Goal: Navigation & Orientation: Find specific page/section

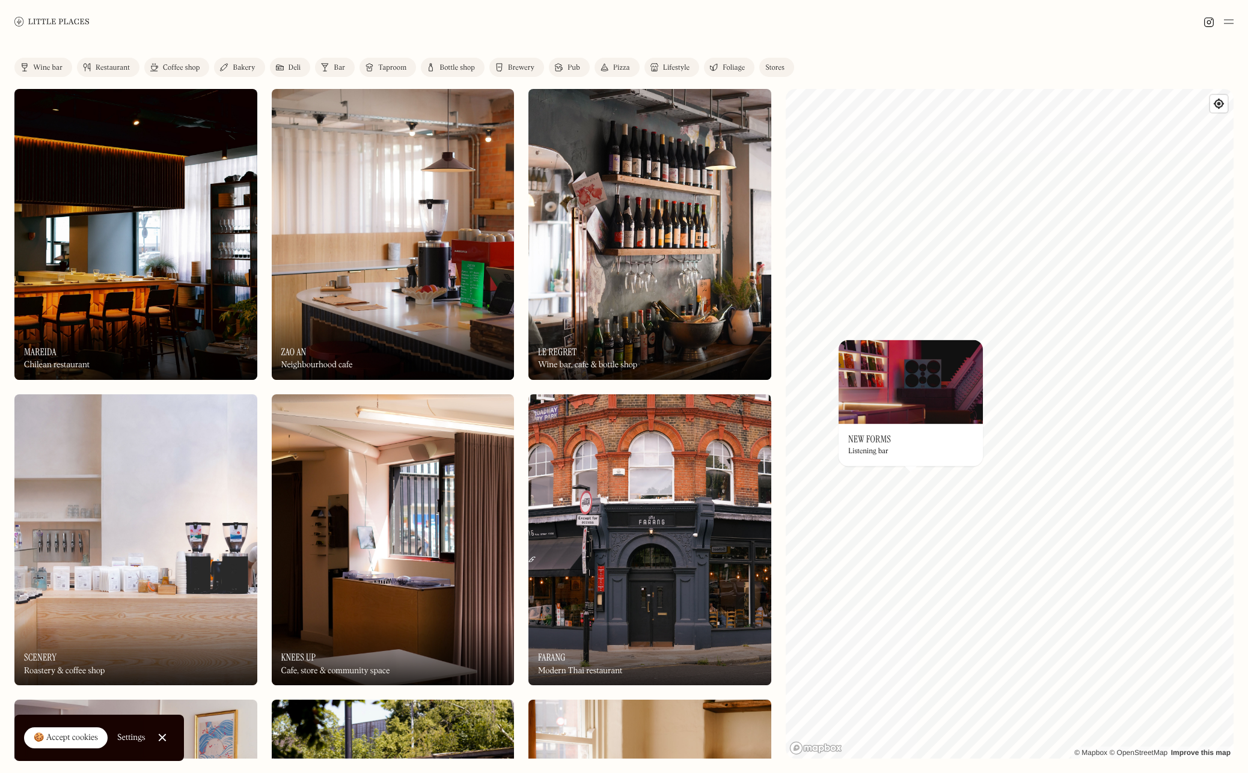
click at [887, 437] on h3 "New Forms" at bounding box center [869, 438] width 43 height 11
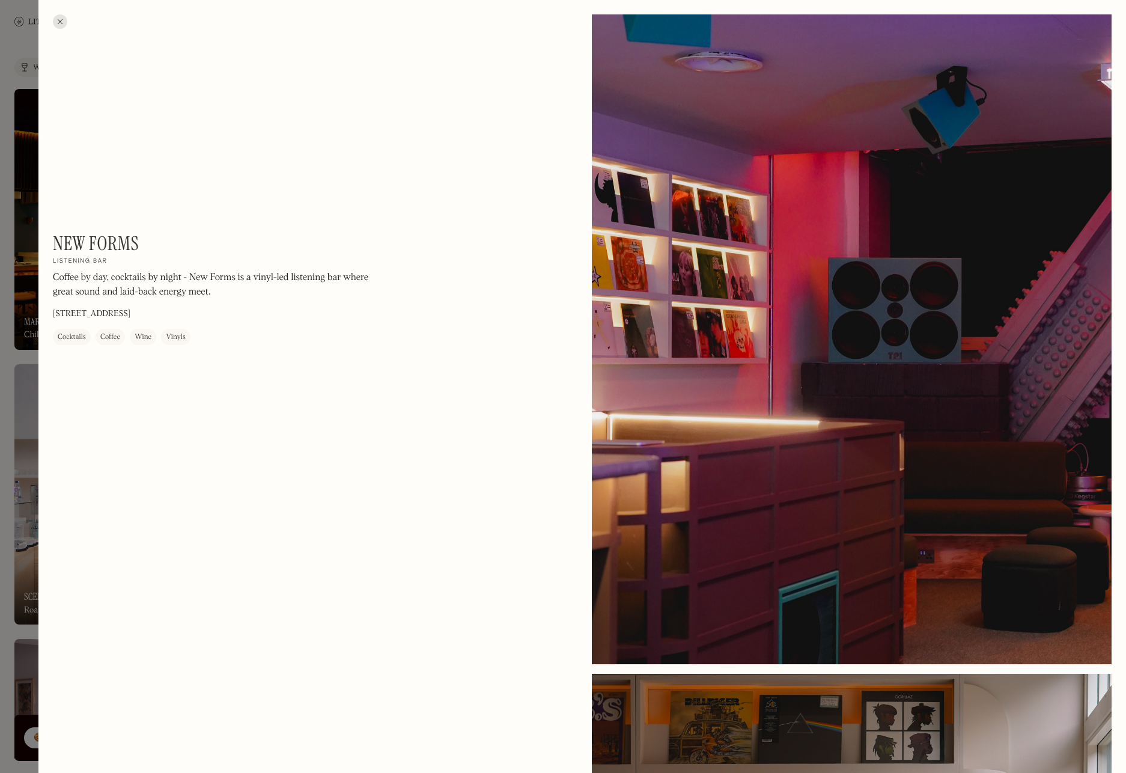
click at [55, 19] on div at bounding box center [60, 21] width 14 height 14
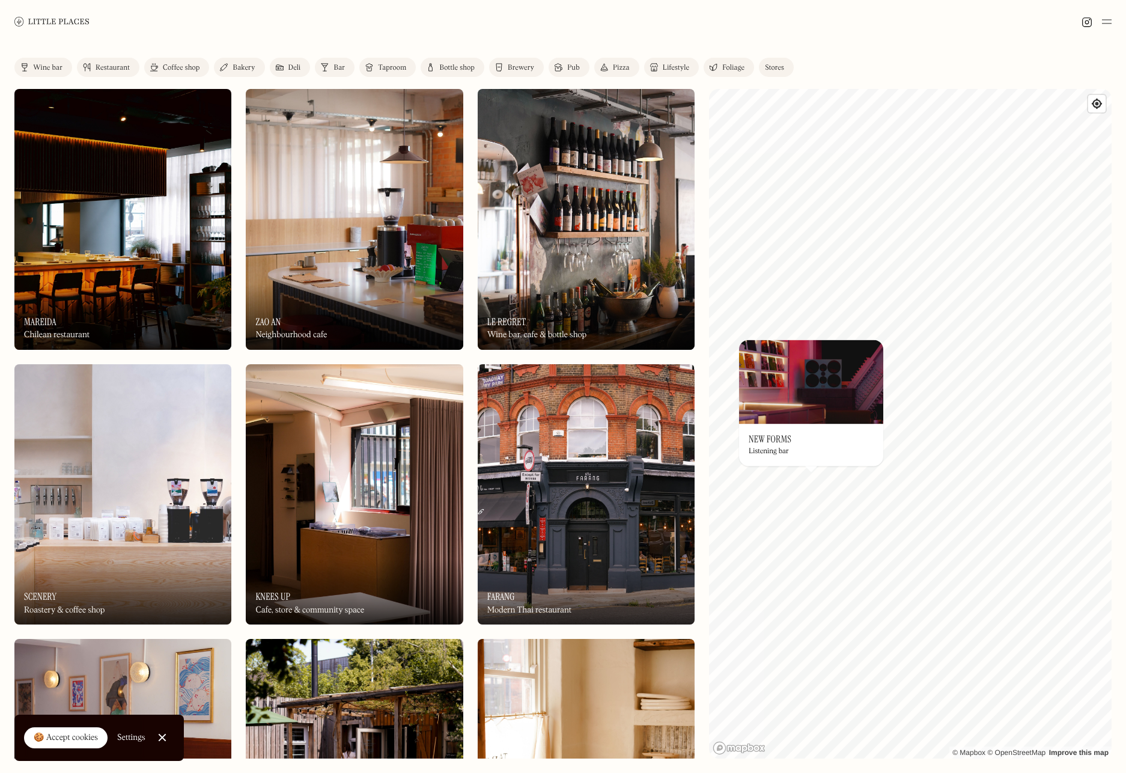
click at [550, 313] on div "On Our Radar Le Regret Wine bar, cafe & bottle shop" at bounding box center [586, 317] width 217 height 66
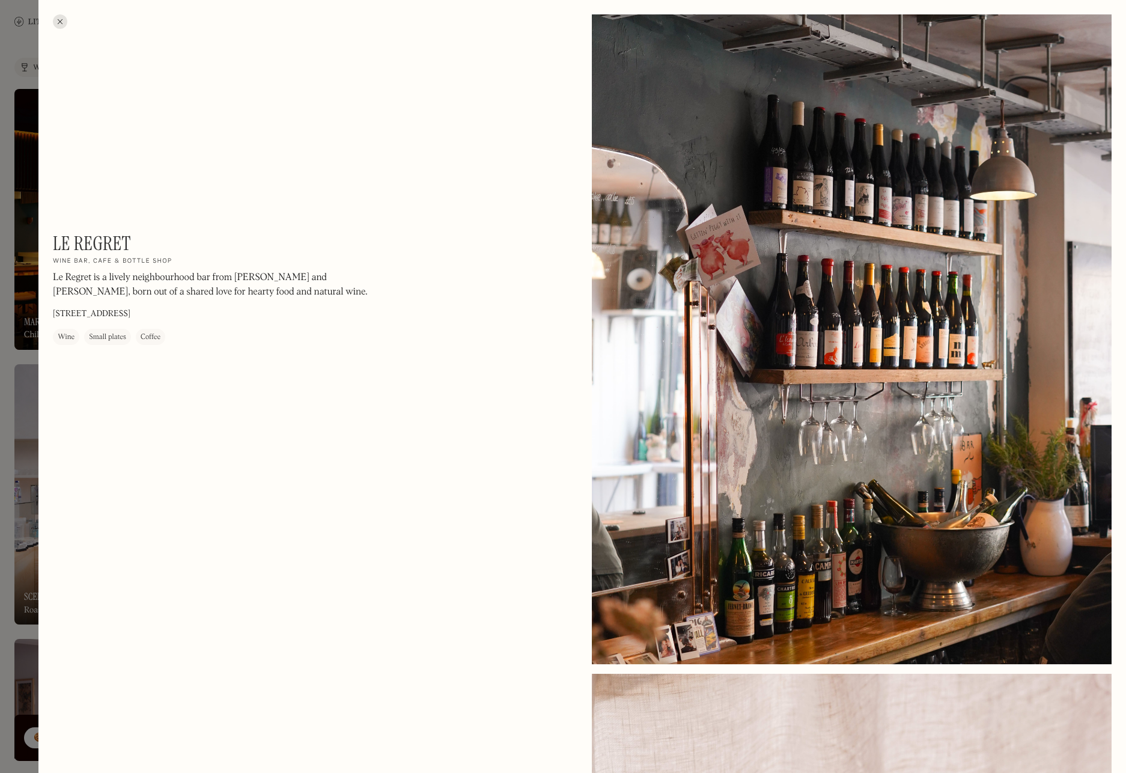
click at [1102, 29] on div at bounding box center [852, 339] width 520 height 650
click at [61, 20] on div at bounding box center [60, 21] width 14 height 14
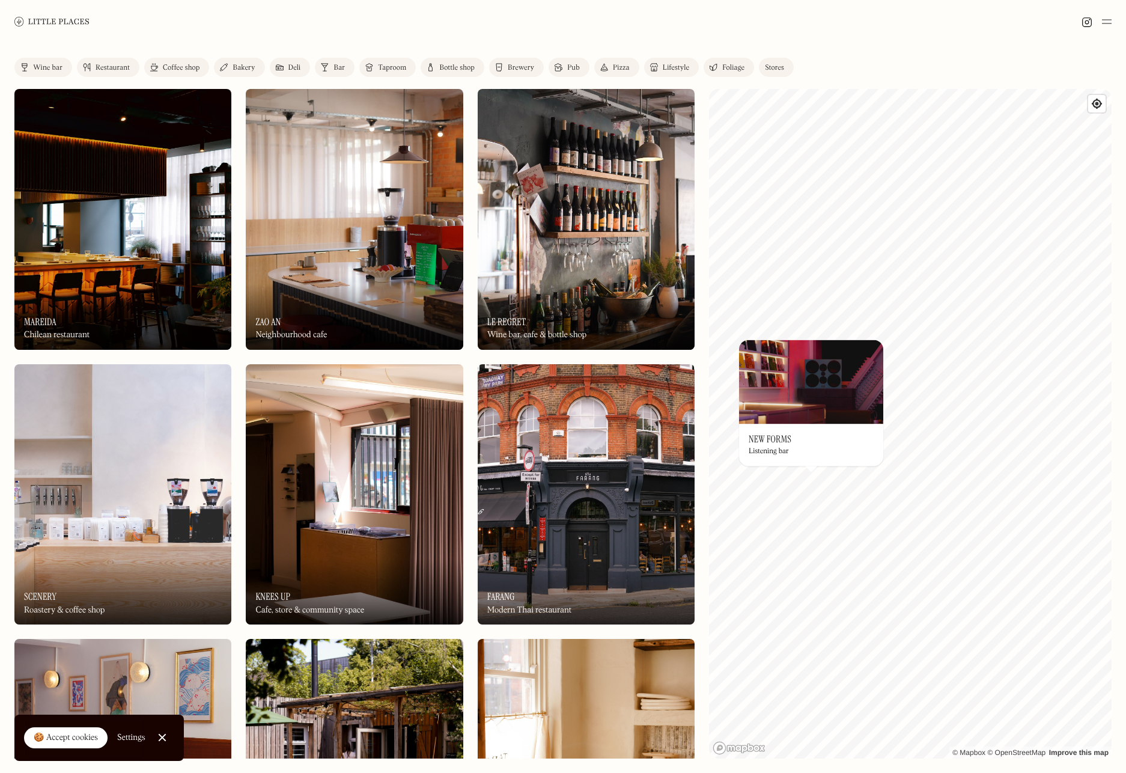
click at [53, 62] on link "Wine bar" at bounding box center [43, 67] width 58 height 19
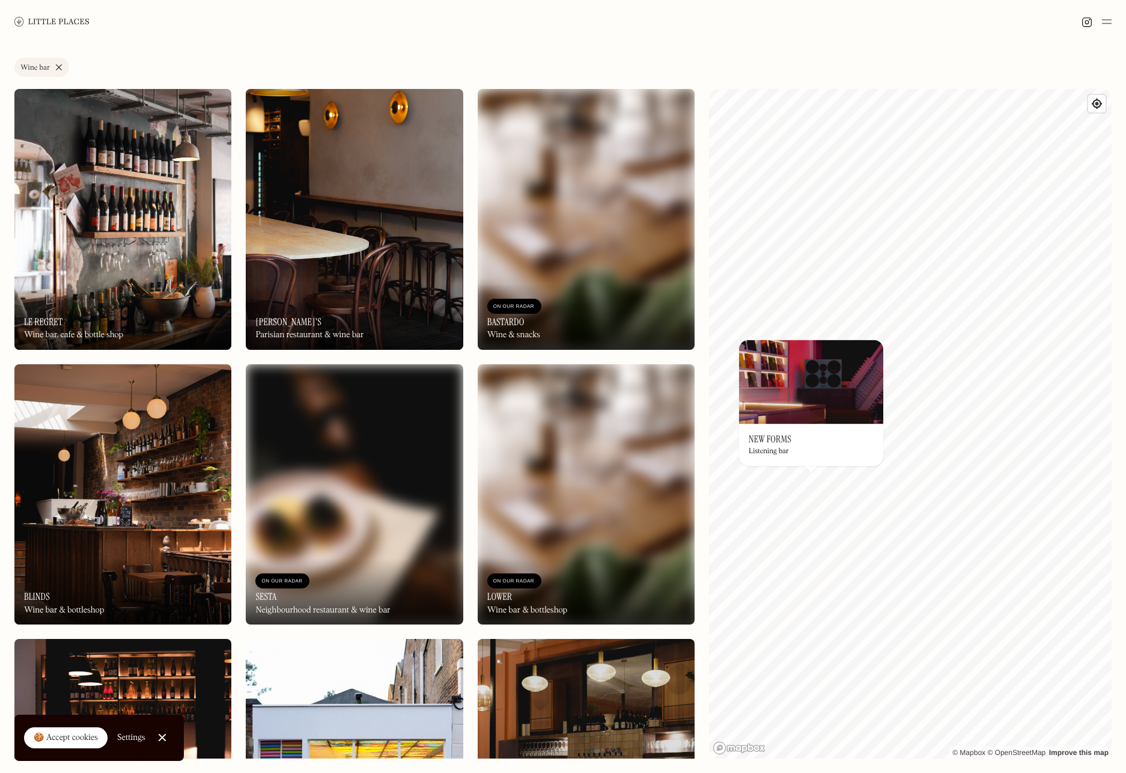
click at [58, 66] on link "Wine bar" at bounding box center [41, 67] width 55 height 19
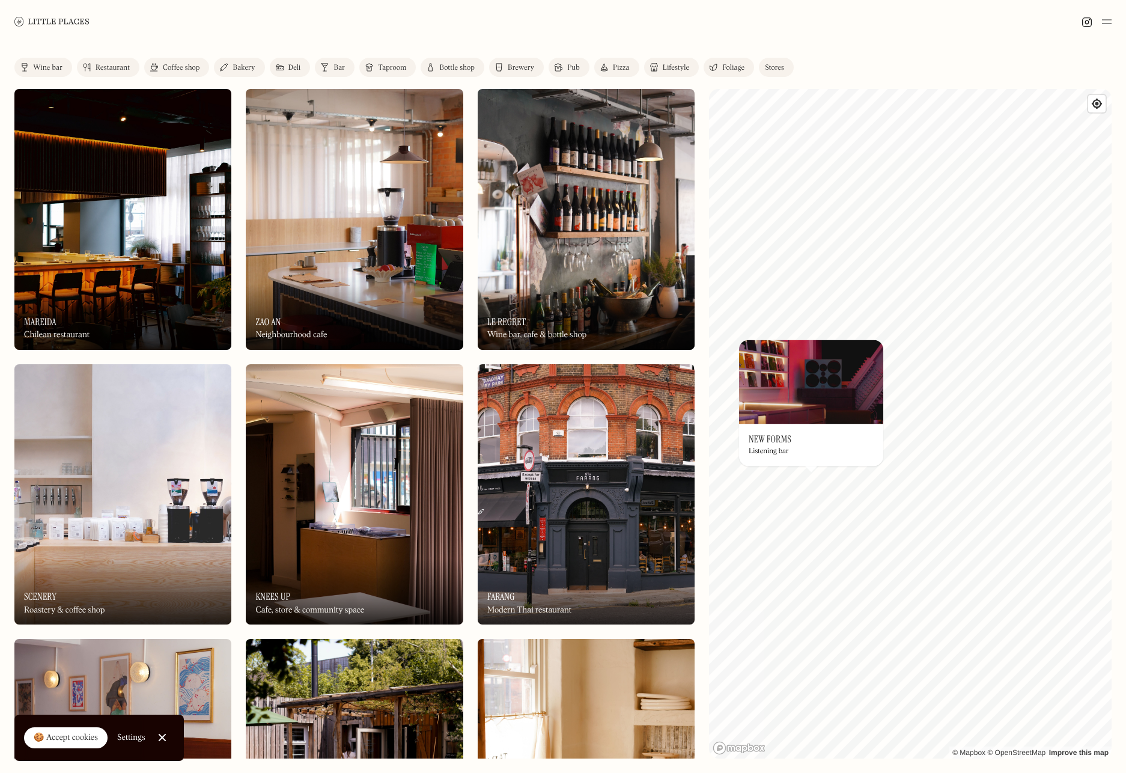
click at [342, 62] on link "Bar" at bounding box center [335, 67] width 40 height 19
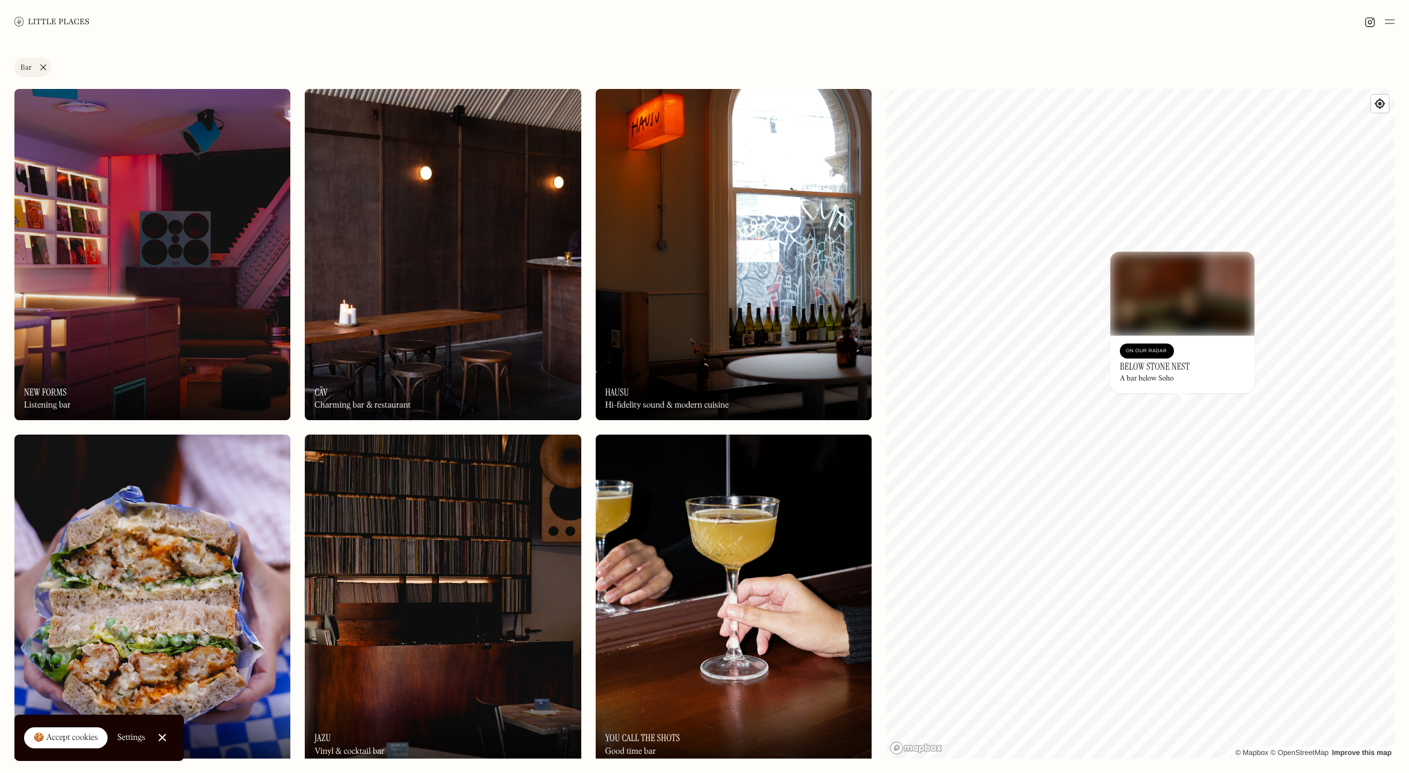
click at [1164, 366] on h3 "Below Stone Nest" at bounding box center [1155, 366] width 70 height 11
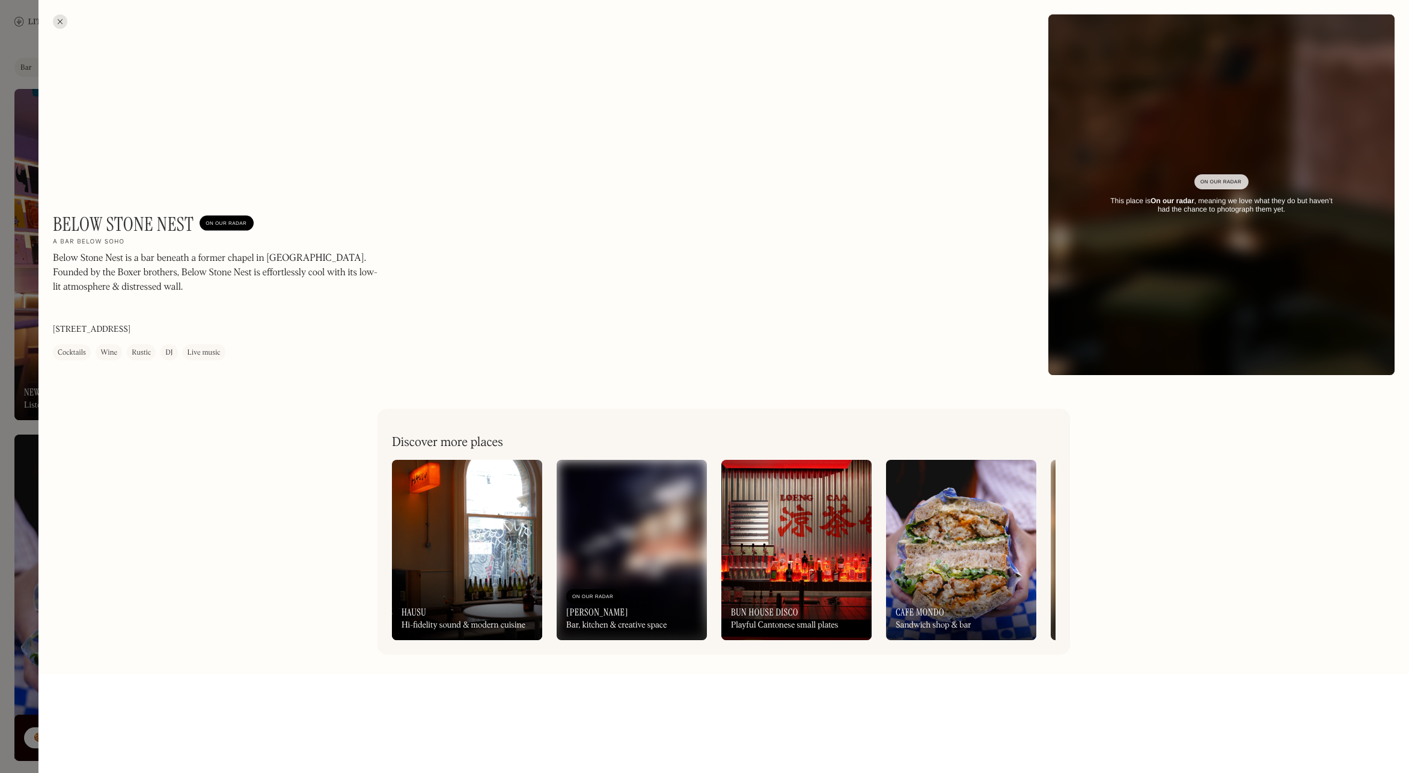
click at [58, 24] on div at bounding box center [60, 21] width 14 height 14
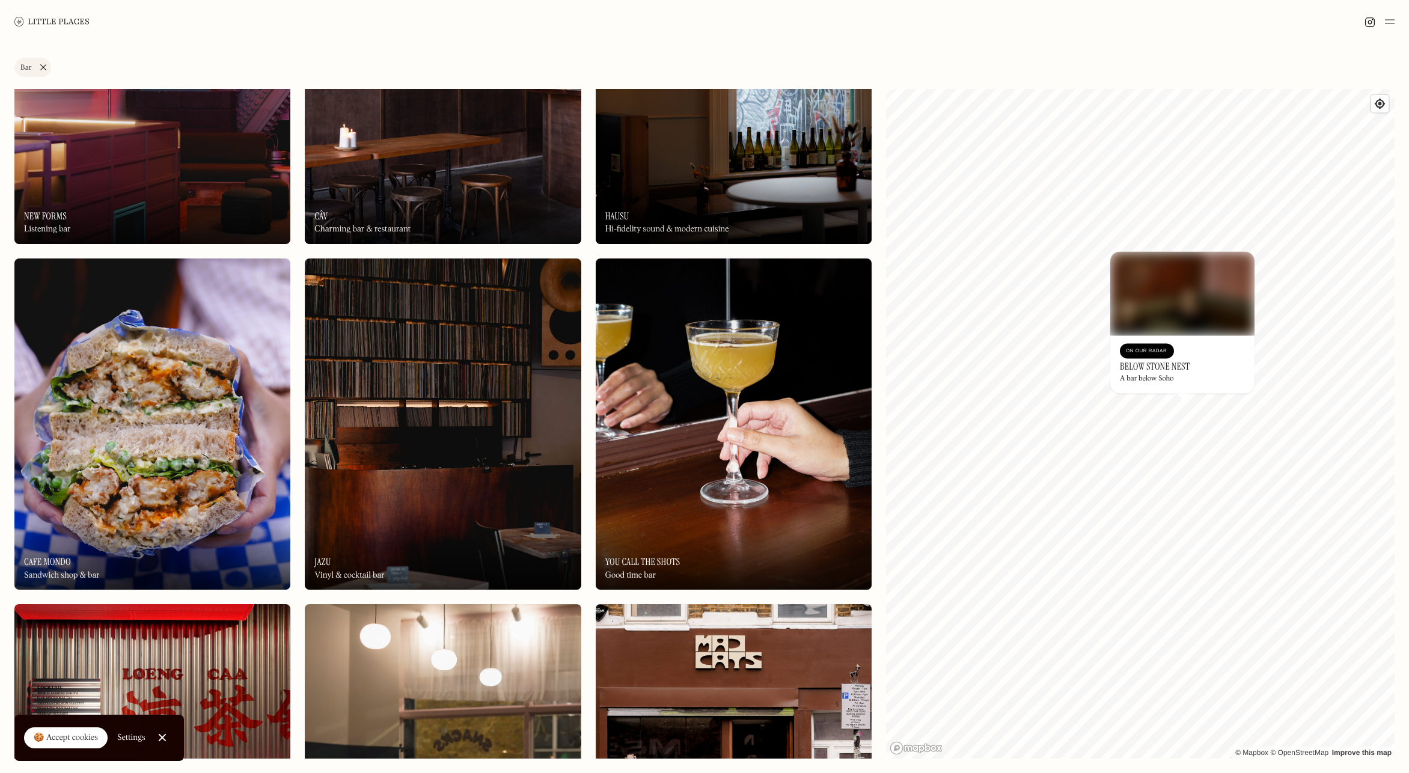
scroll to position [186, 0]
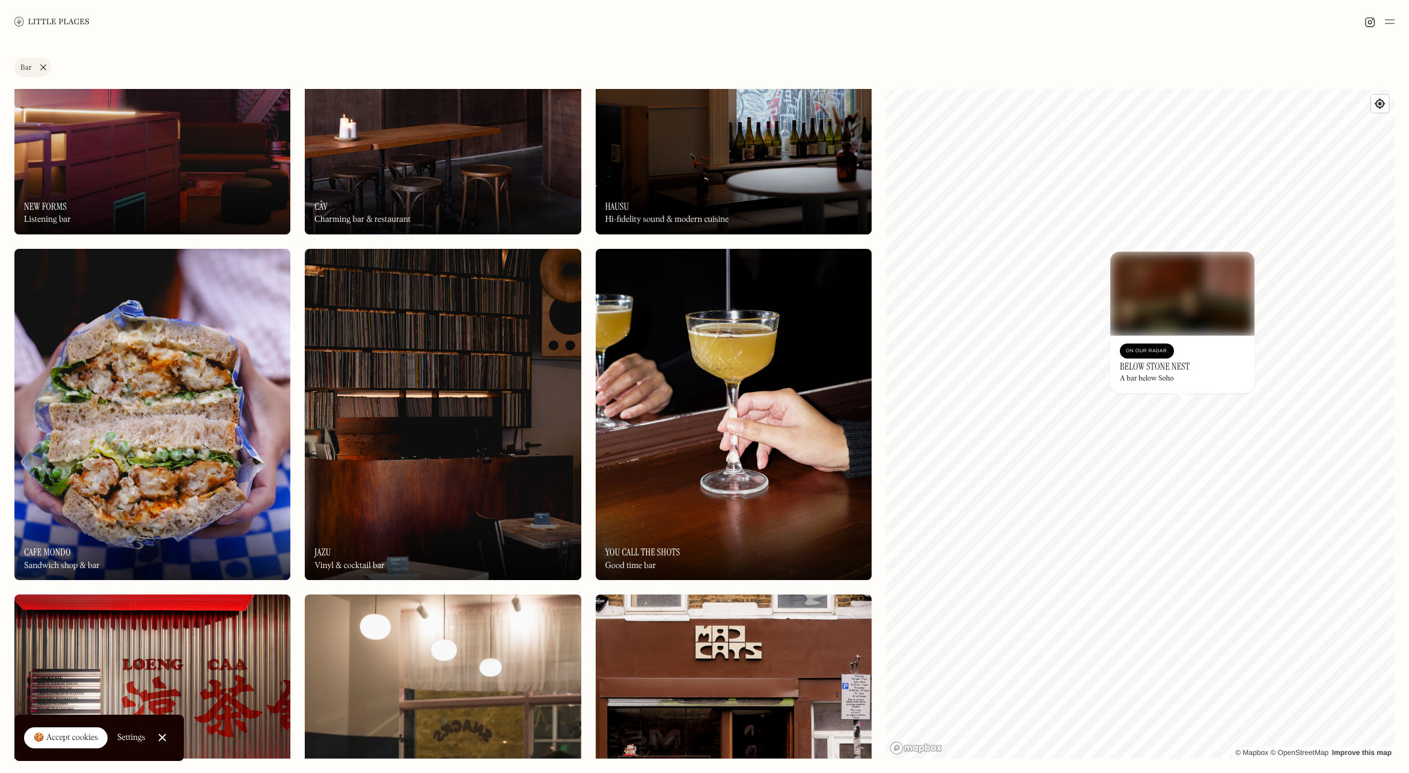
click at [438, 489] on img at bounding box center [443, 414] width 276 height 331
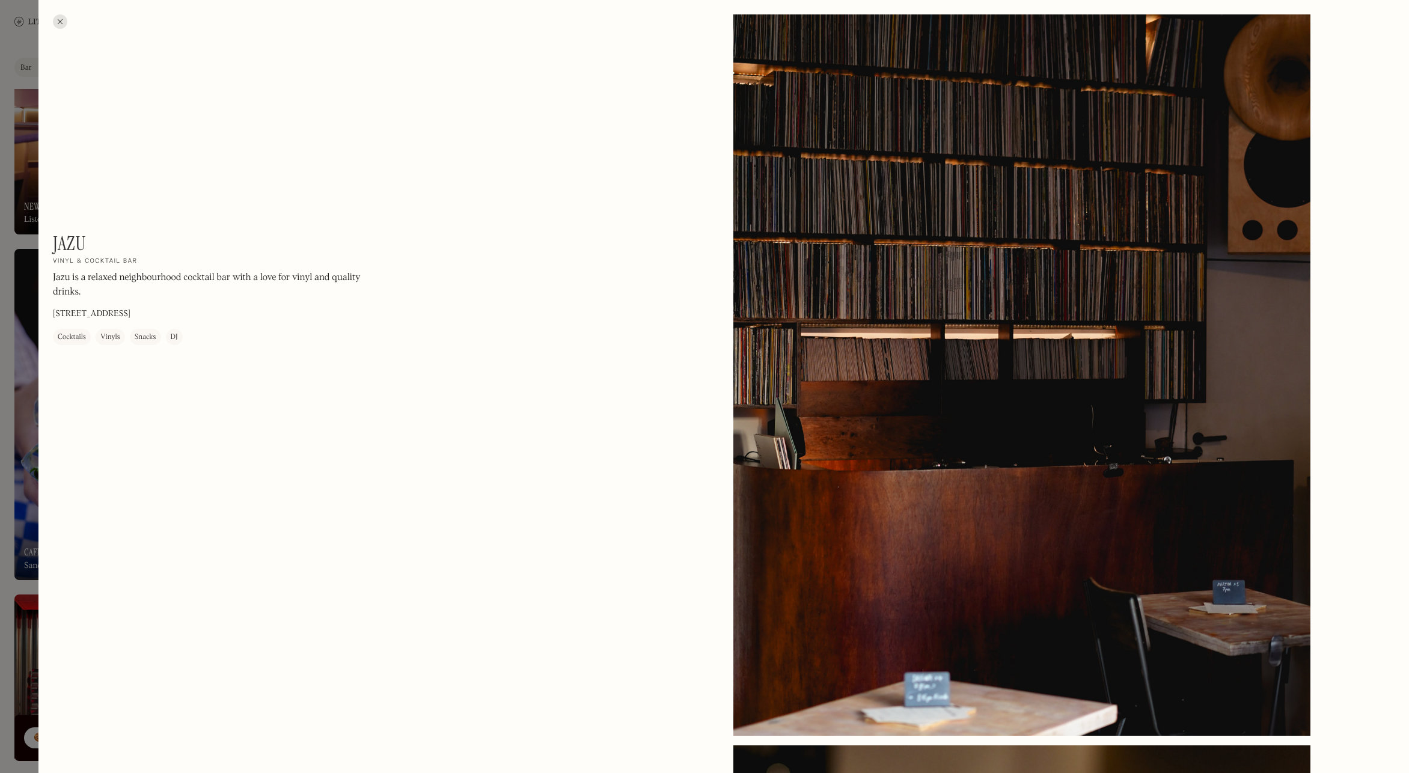
click at [55, 25] on div at bounding box center [60, 21] width 14 height 14
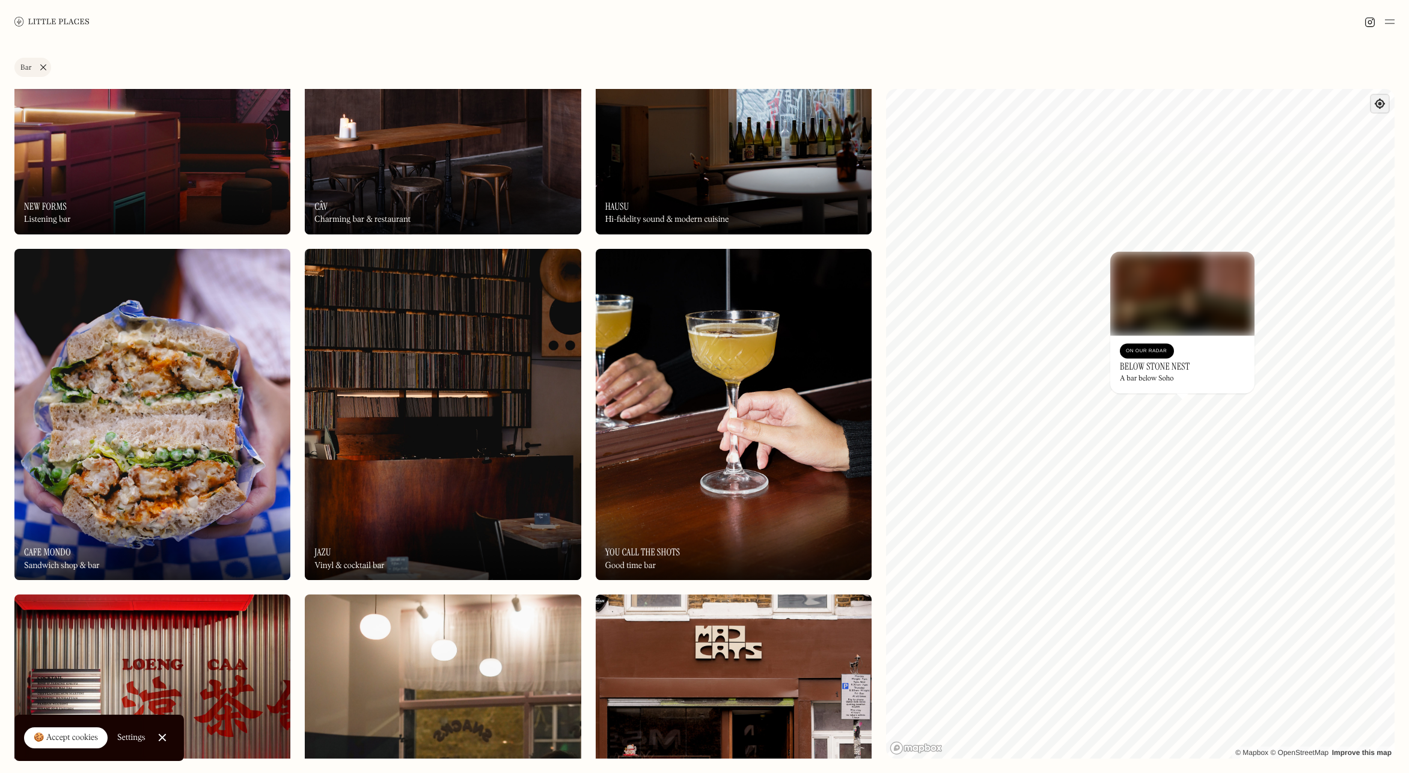
click at [1247, 105] on span "Find my location" at bounding box center [1379, 103] width 17 height 17
click at [776, 418] on img at bounding box center [734, 414] width 276 height 331
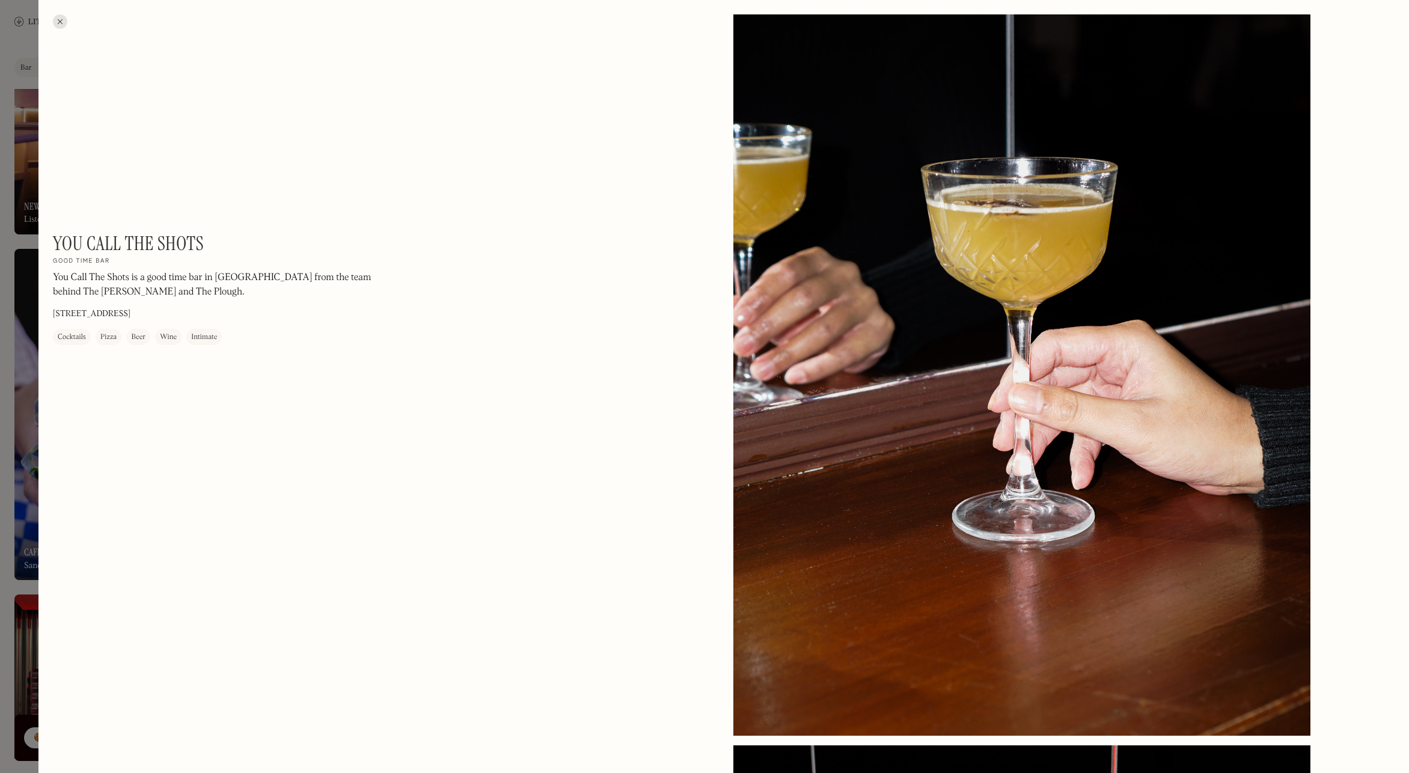
click at [64, 26] on div at bounding box center [60, 21] width 14 height 14
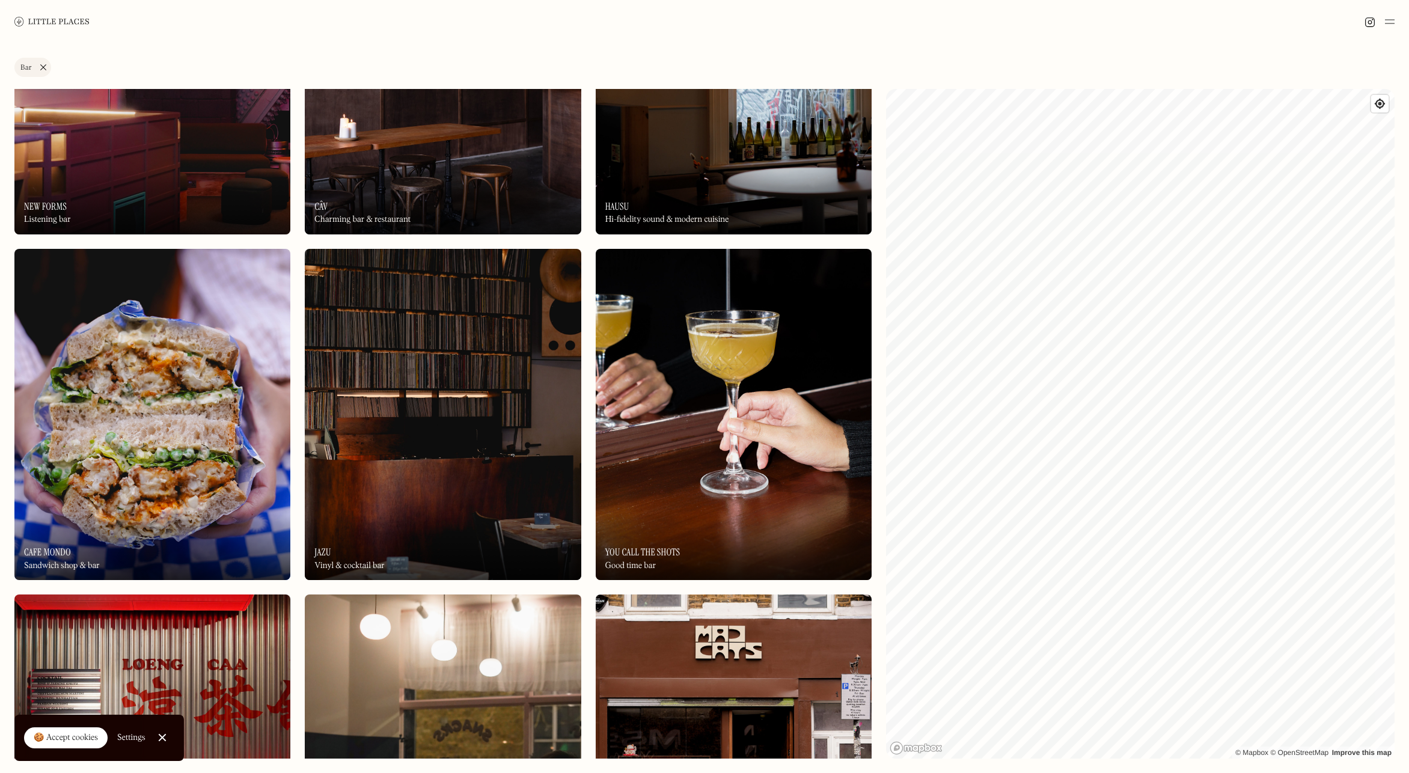
click at [44, 67] on link "Bar" at bounding box center [32, 67] width 37 height 19
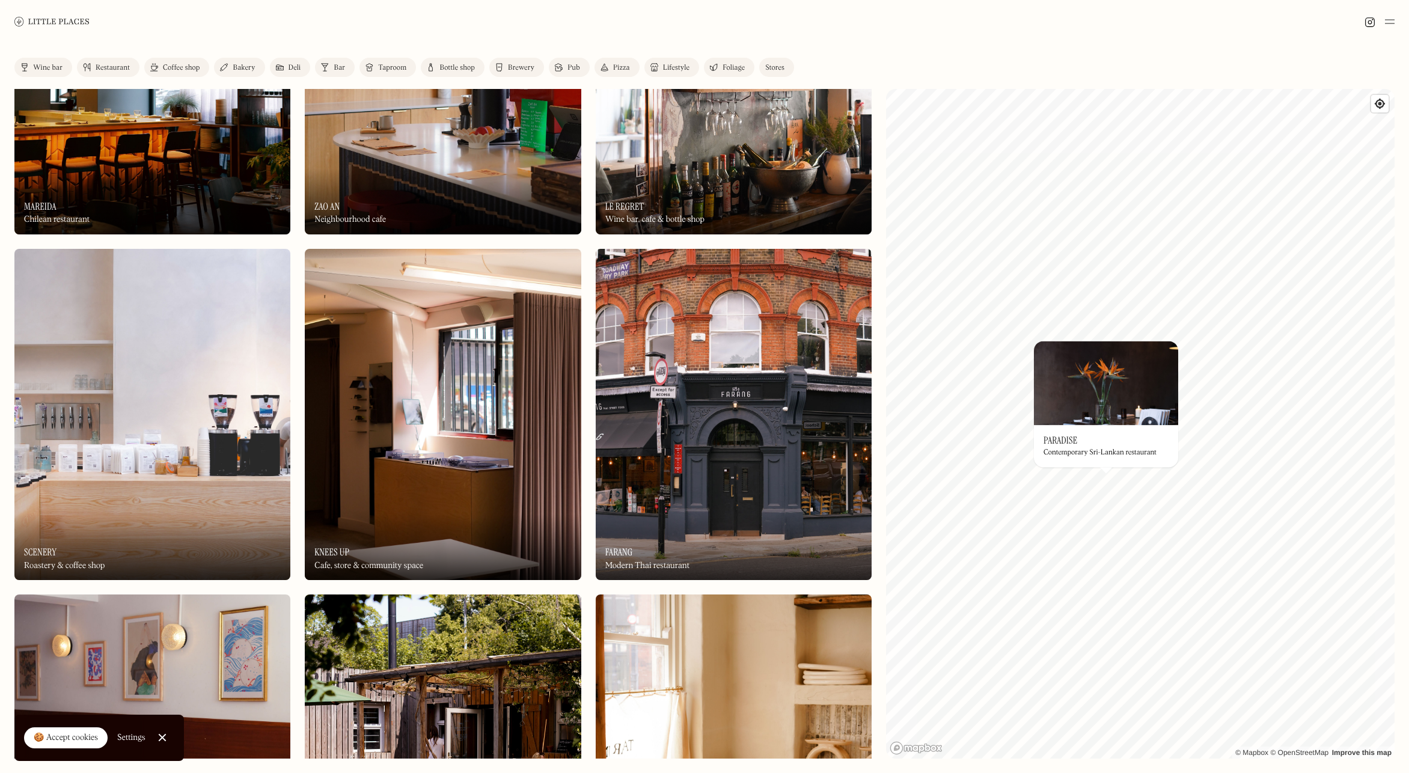
click at [45, 67] on div "Wine bar" at bounding box center [47, 67] width 29 height 7
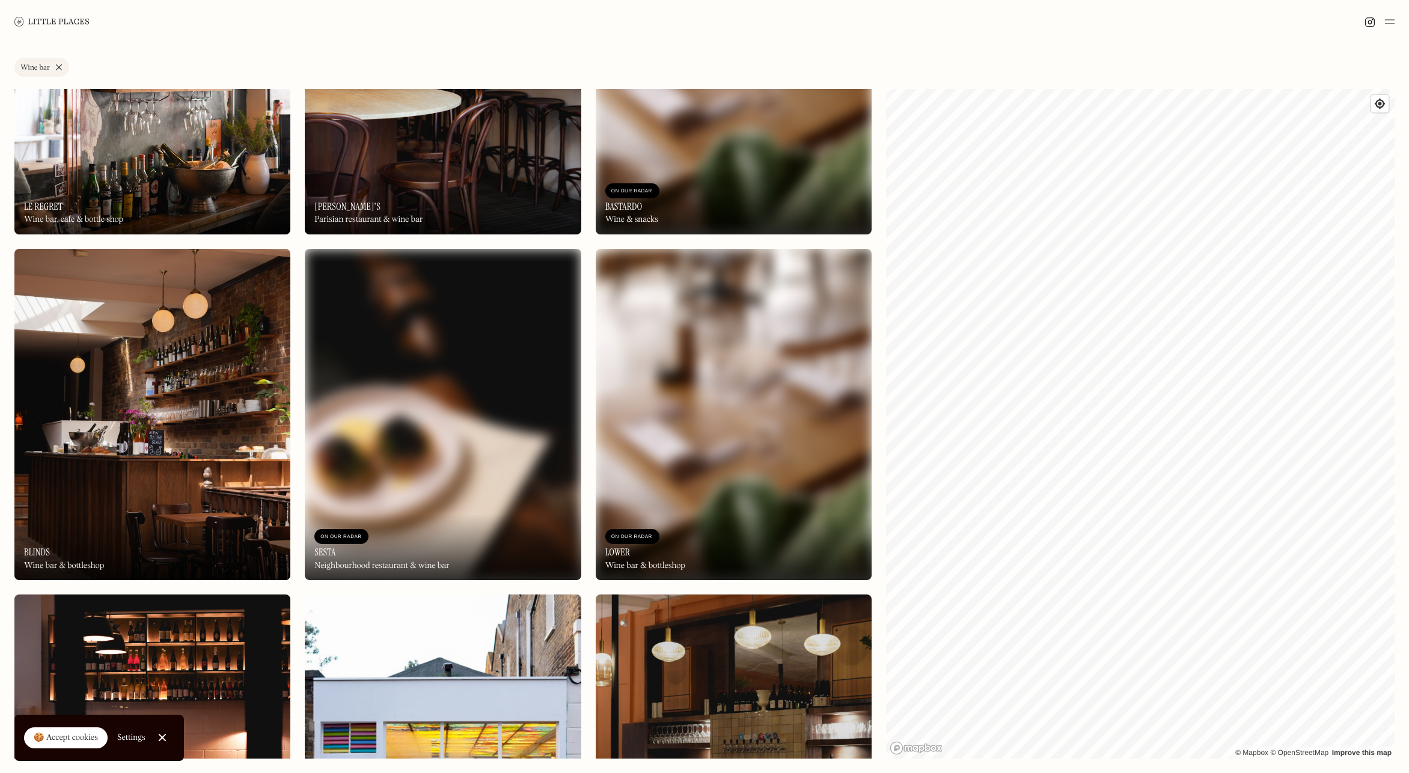
click at [614, 552] on h3 "Lower" at bounding box center [617, 551] width 25 height 11
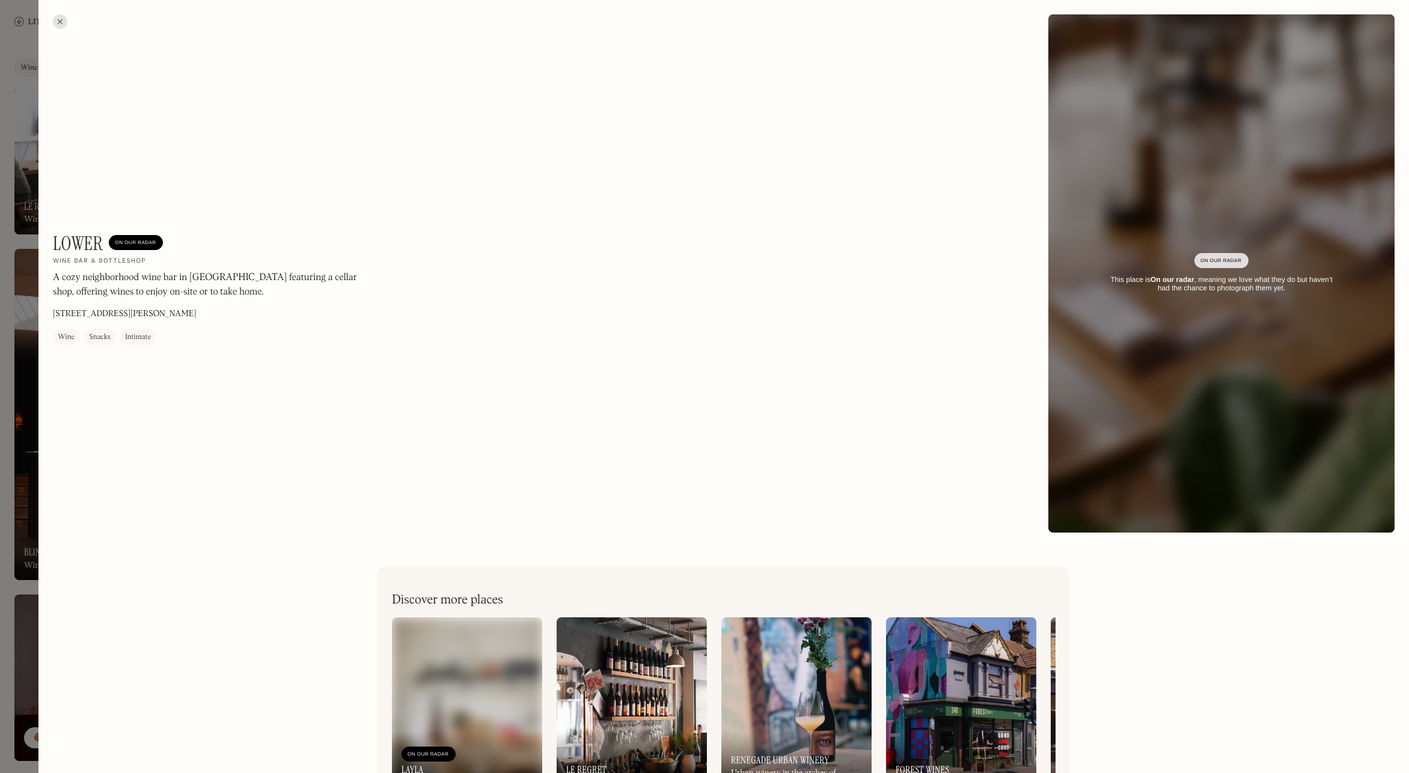
click at [62, 20] on div at bounding box center [60, 21] width 14 height 14
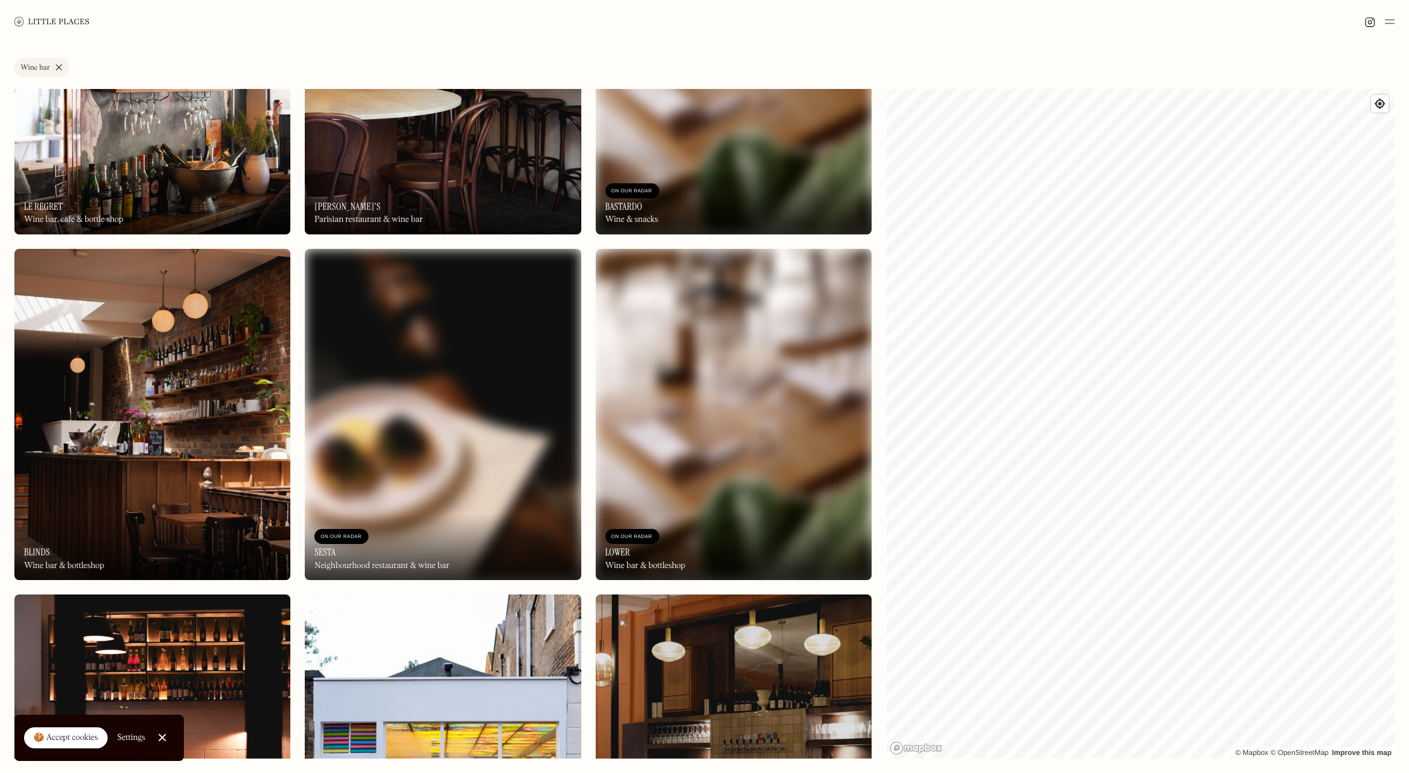
click at [703, 419] on img at bounding box center [734, 414] width 276 height 331
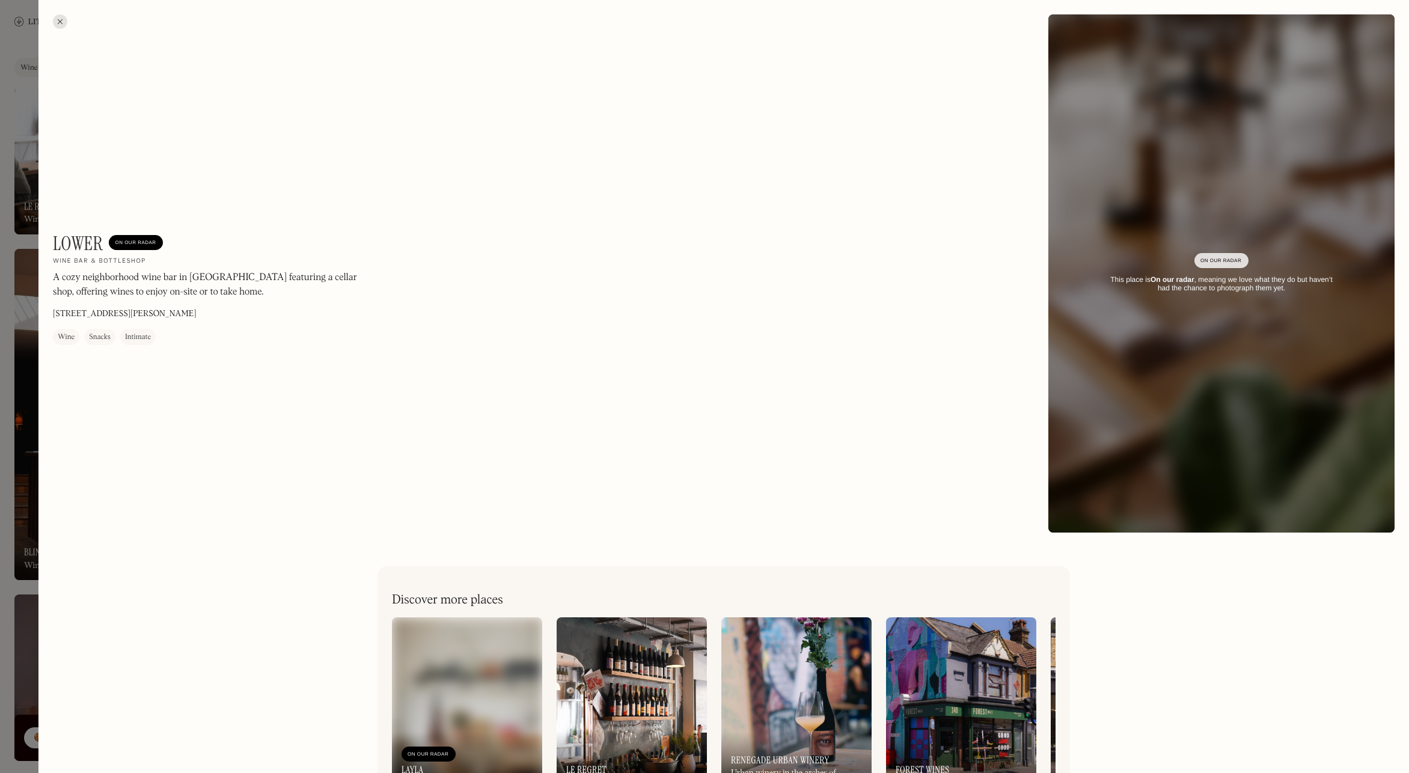
click at [64, 21] on div at bounding box center [60, 21] width 14 height 14
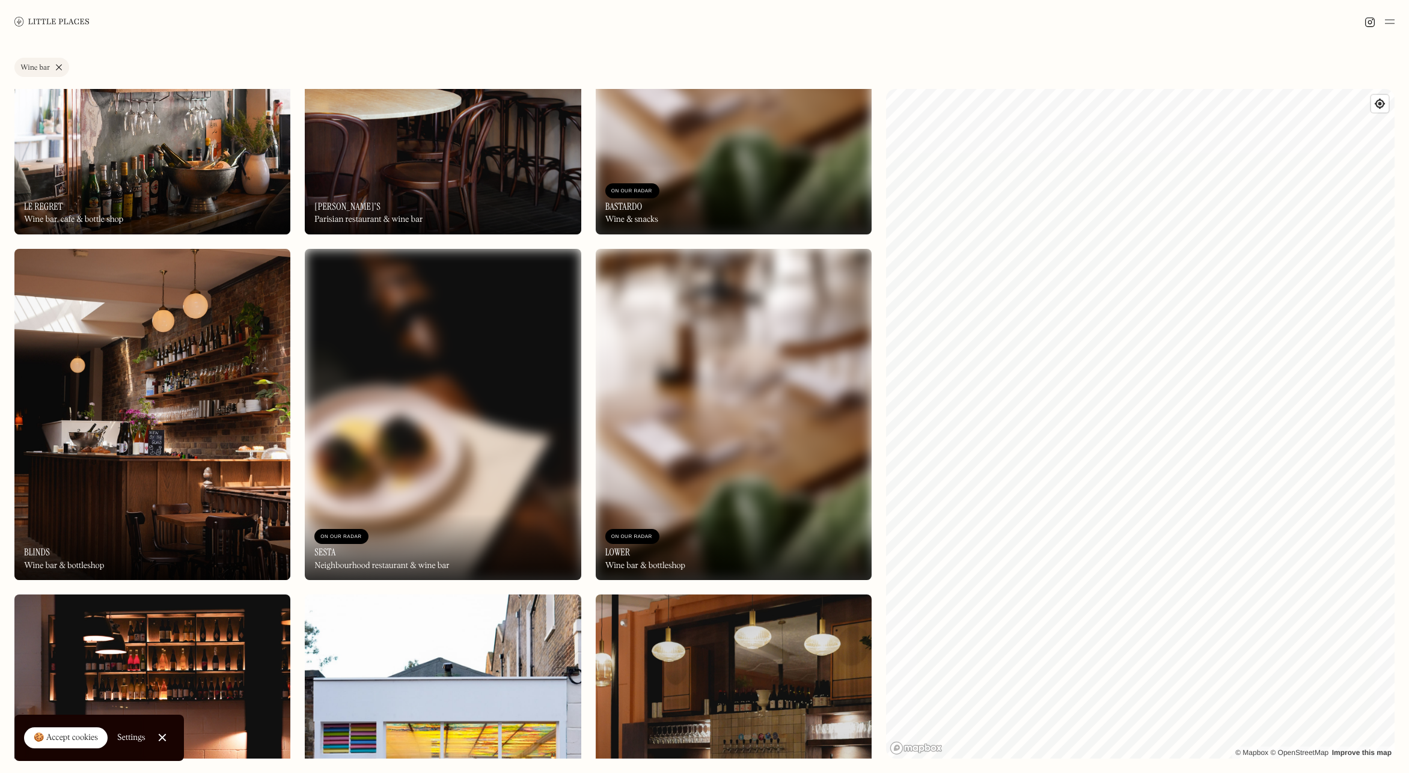
click at [402, 382] on img at bounding box center [443, 414] width 276 height 331
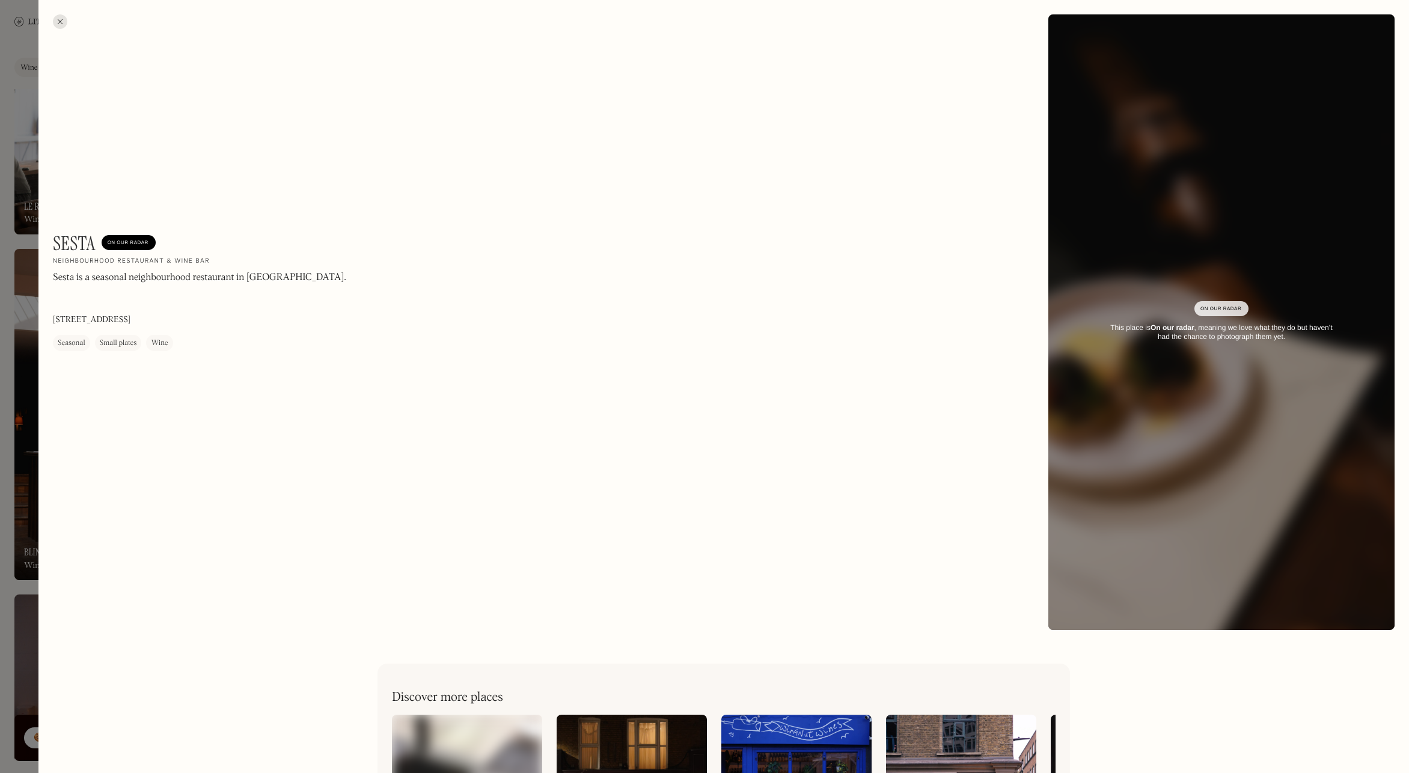
click at [58, 13] on div "Sesta On Our Radar Neighbourhood restaurant & wine [PERSON_NAME] is a seasonal …" at bounding box center [723, 322] width 1370 height 644
click at [58, 20] on div at bounding box center [60, 21] width 14 height 14
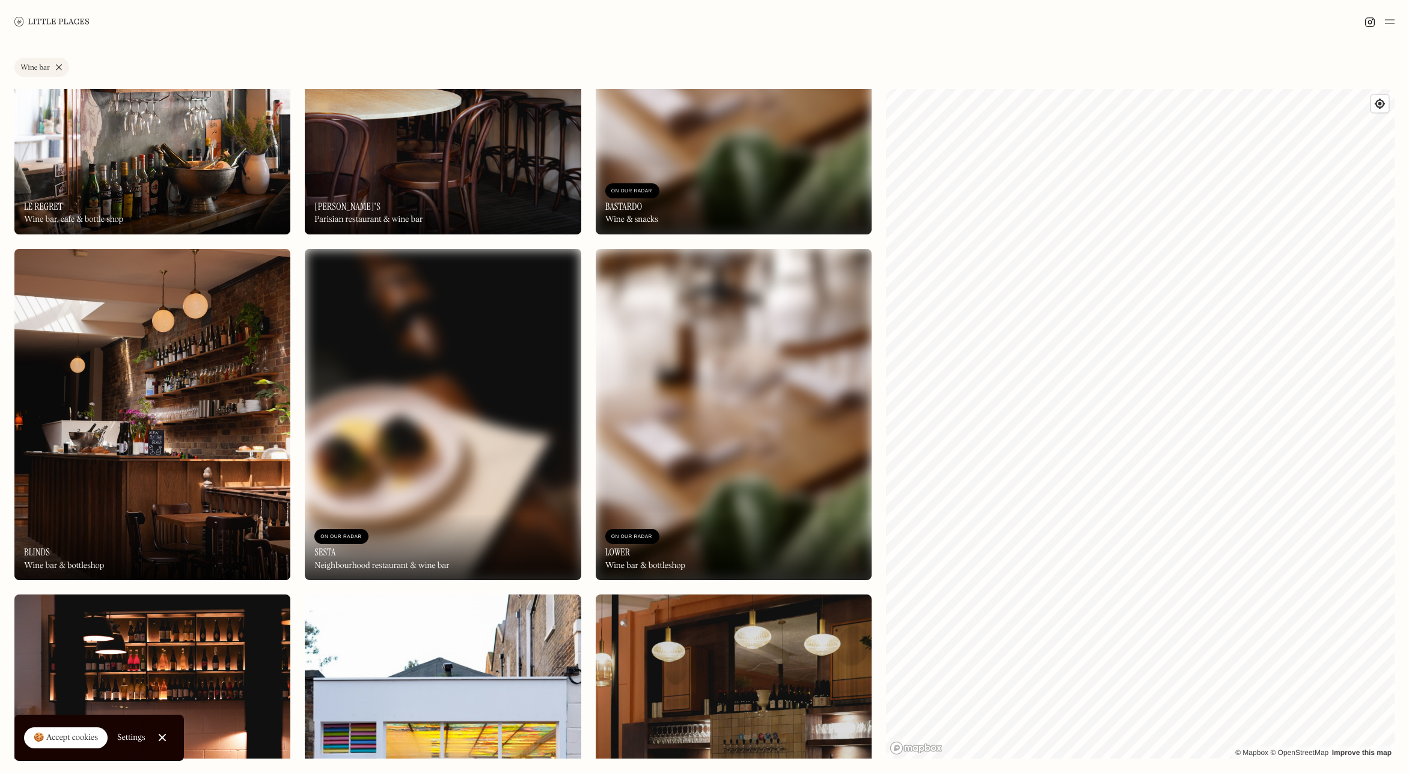
click at [135, 474] on img at bounding box center [152, 414] width 276 height 331
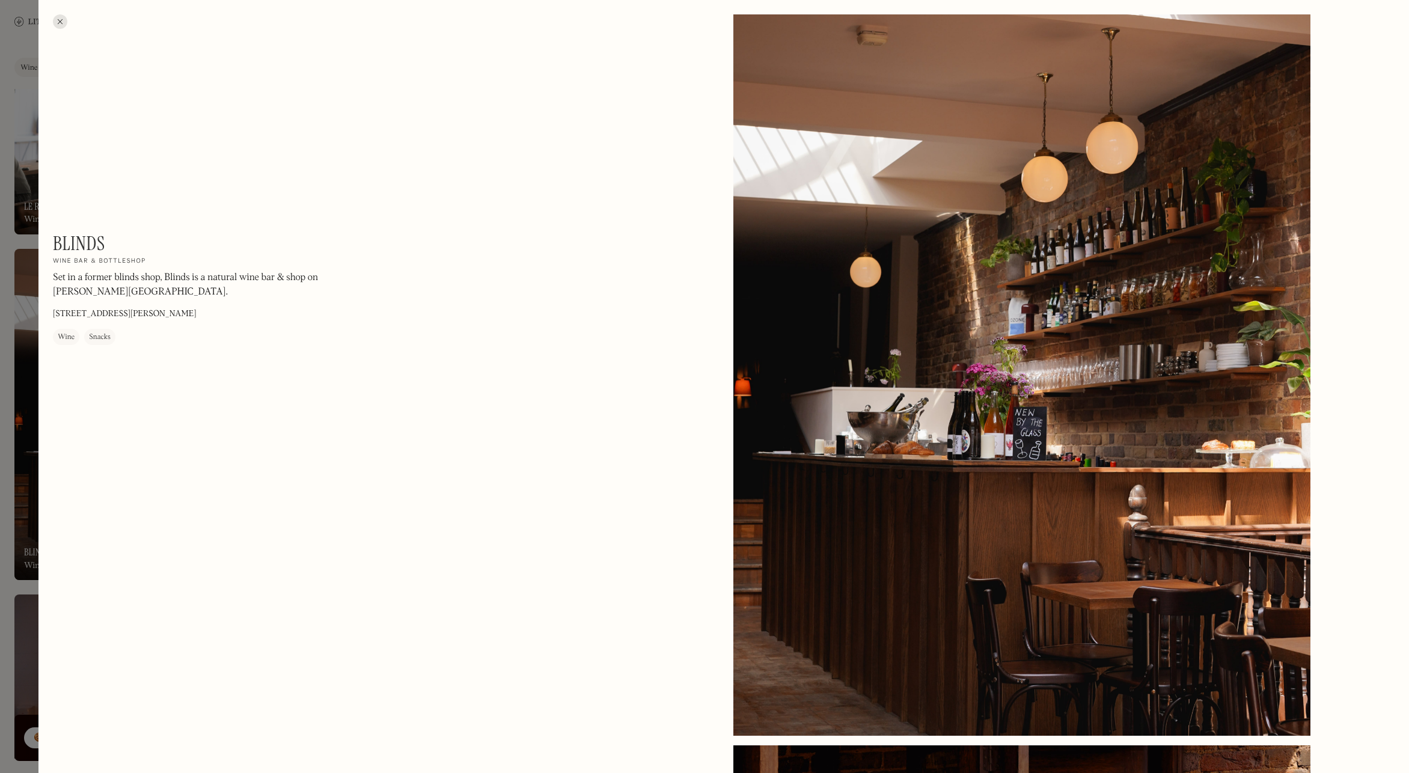
click at [56, 19] on div at bounding box center [60, 21] width 14 height 14
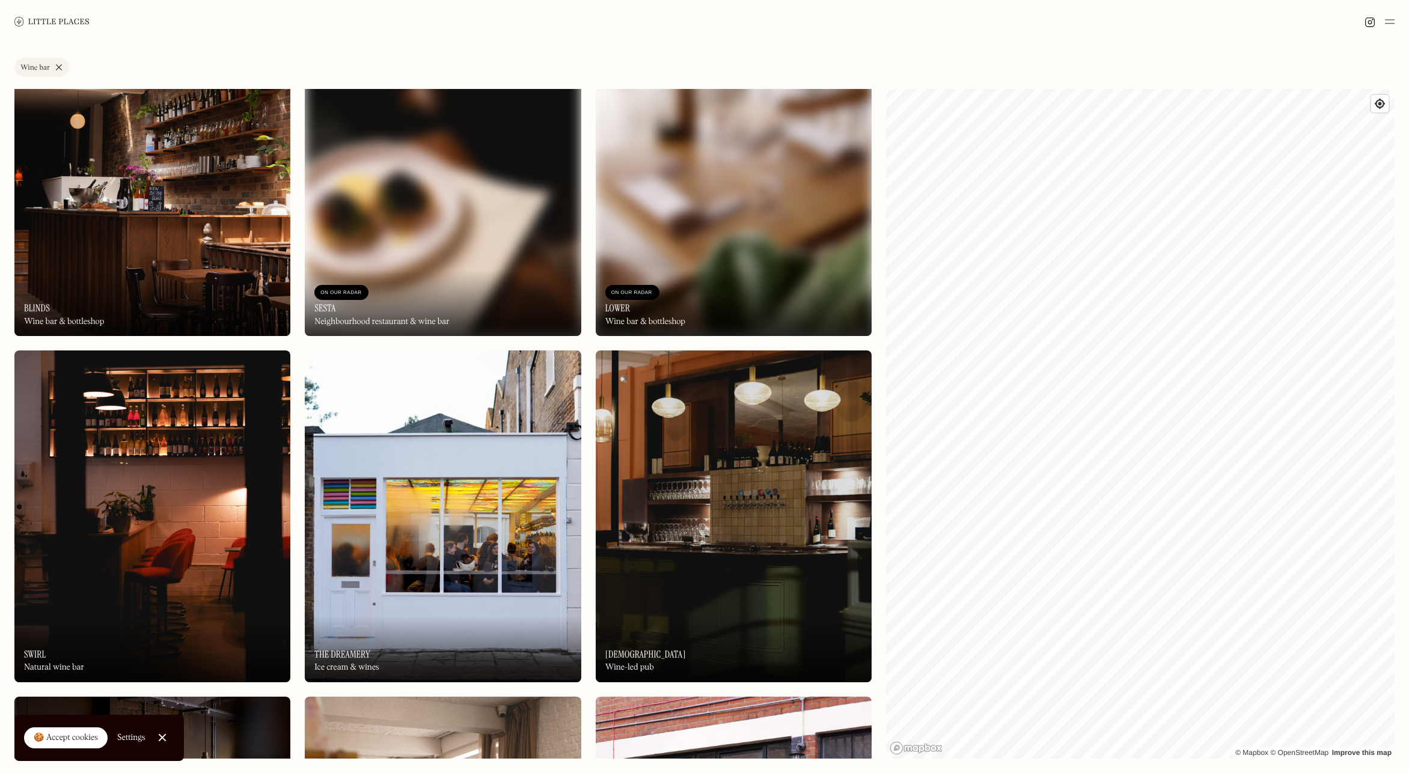
scroll to position [447, 0]
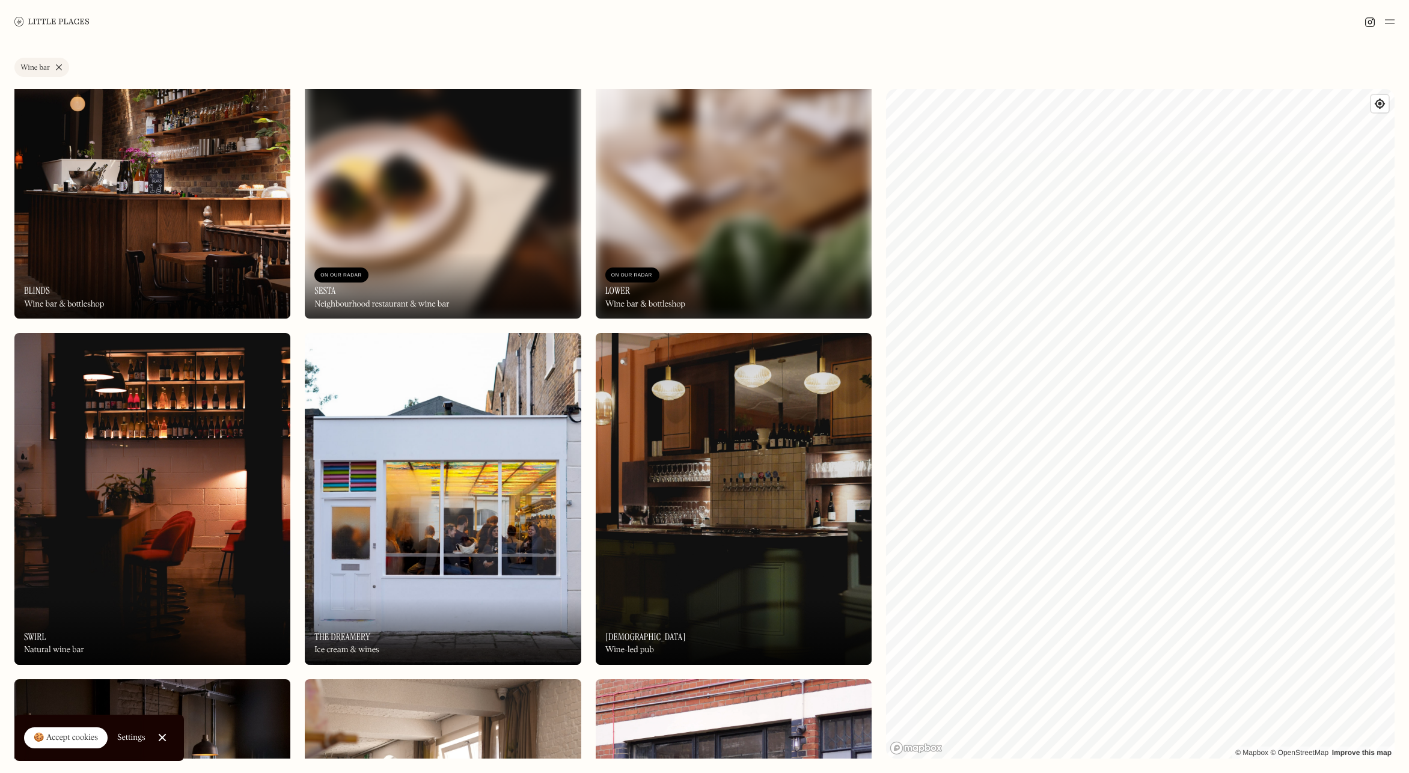
click at [178, 486] on img at bounding box center [152, 498] width 276 height 331
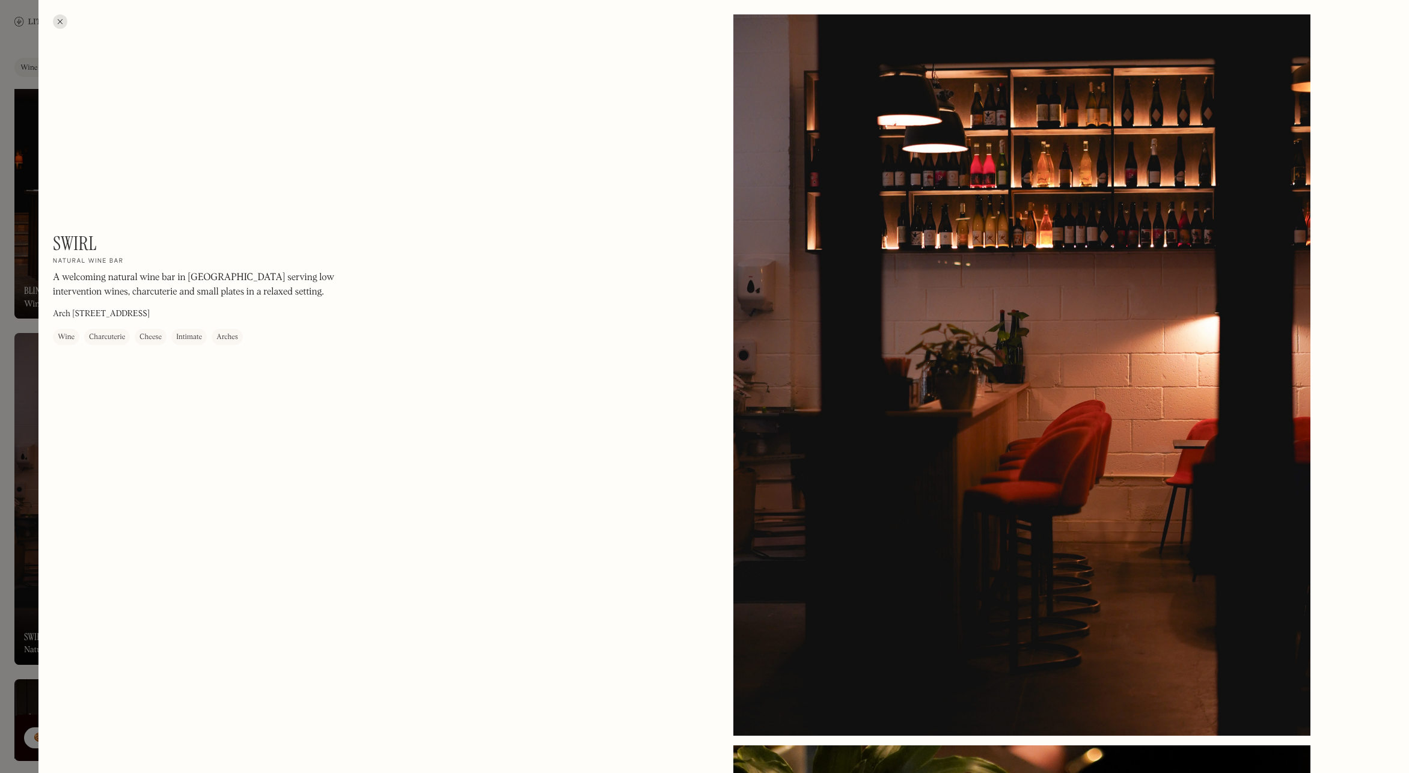
click at [60, 23] on div at bounding box center [60, 21] width 14 height 14
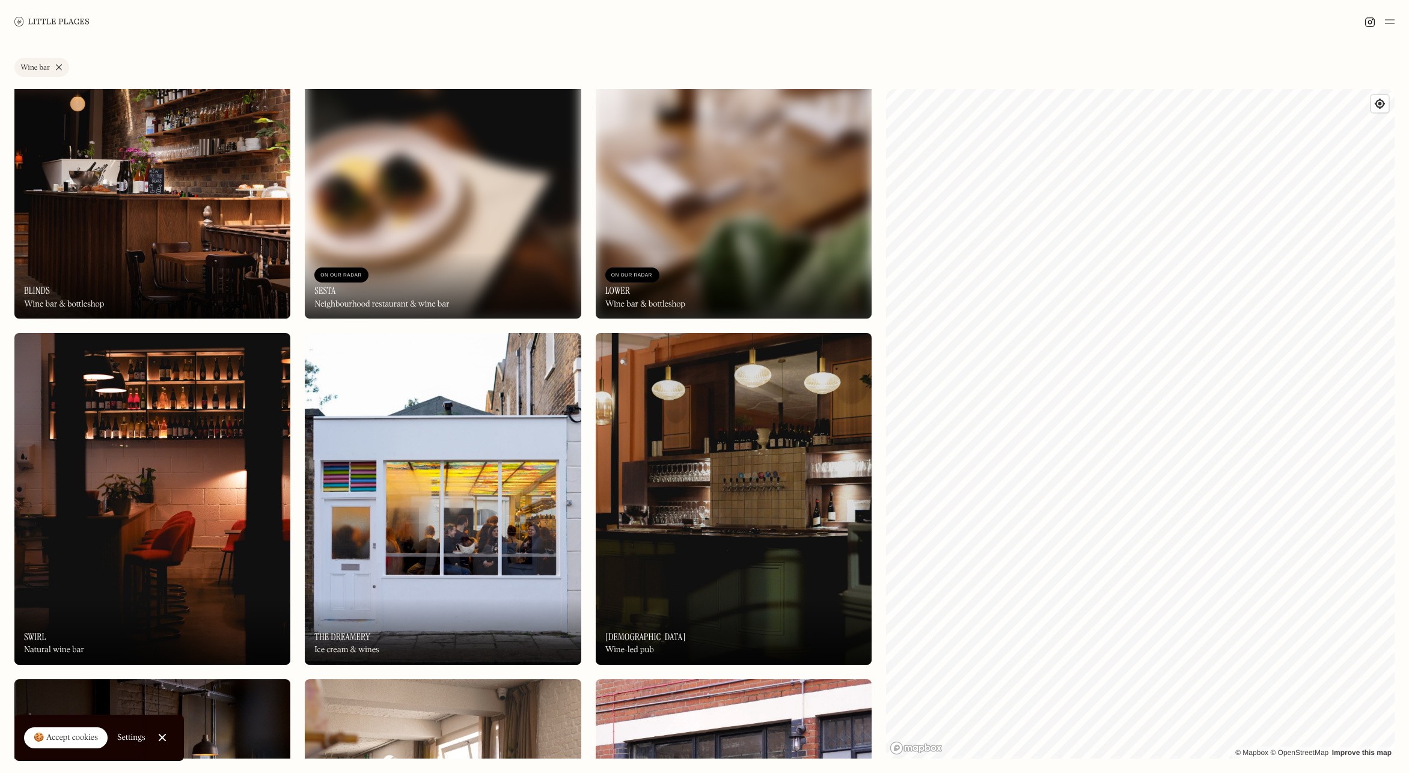
click at [682, 484] on img at bounding box center [734, 498] width 276 height 331
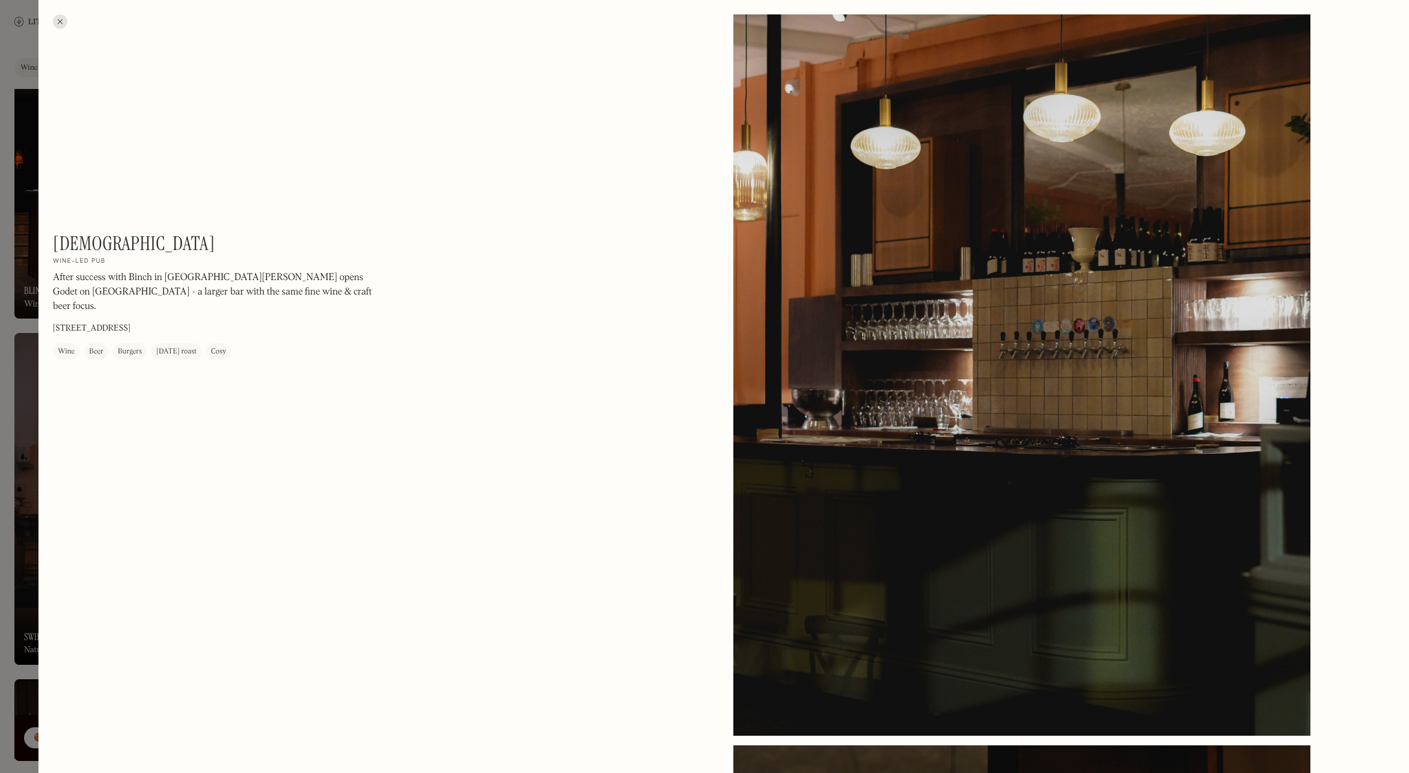
click at [63, 19] on div at bounding box center [60, 21] width 14 height 14
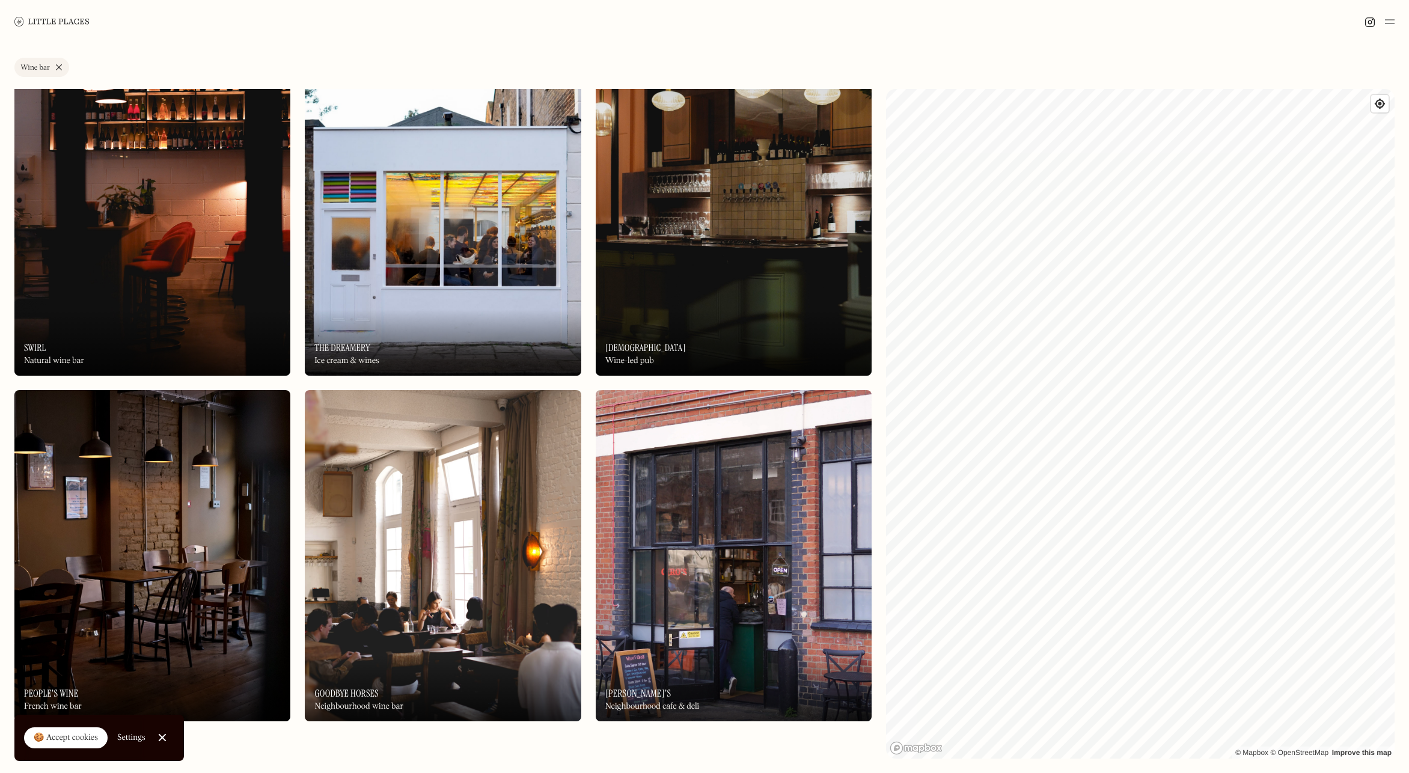
scroll to position [775, 0]
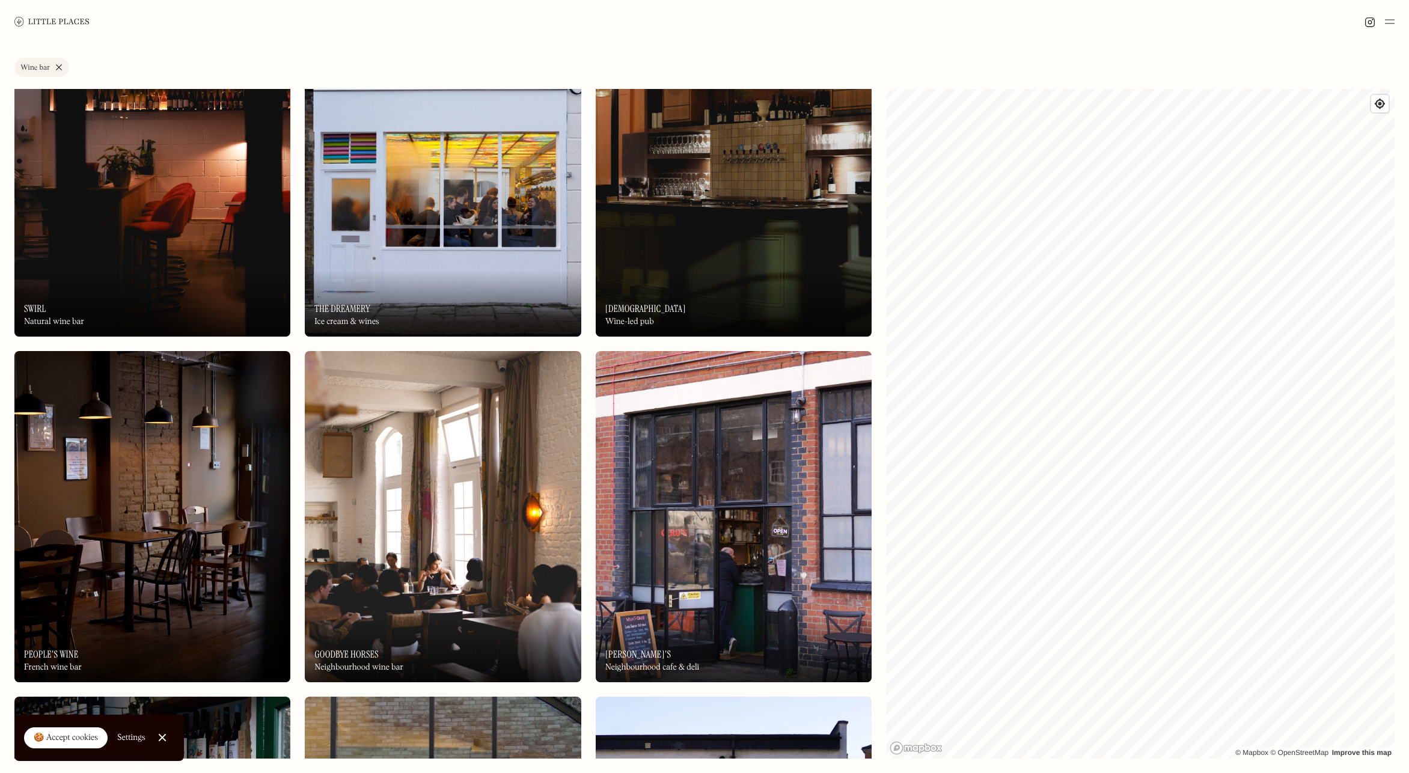
click at [657, 515] on img at bounding box center [734, 516] width 276 height 331
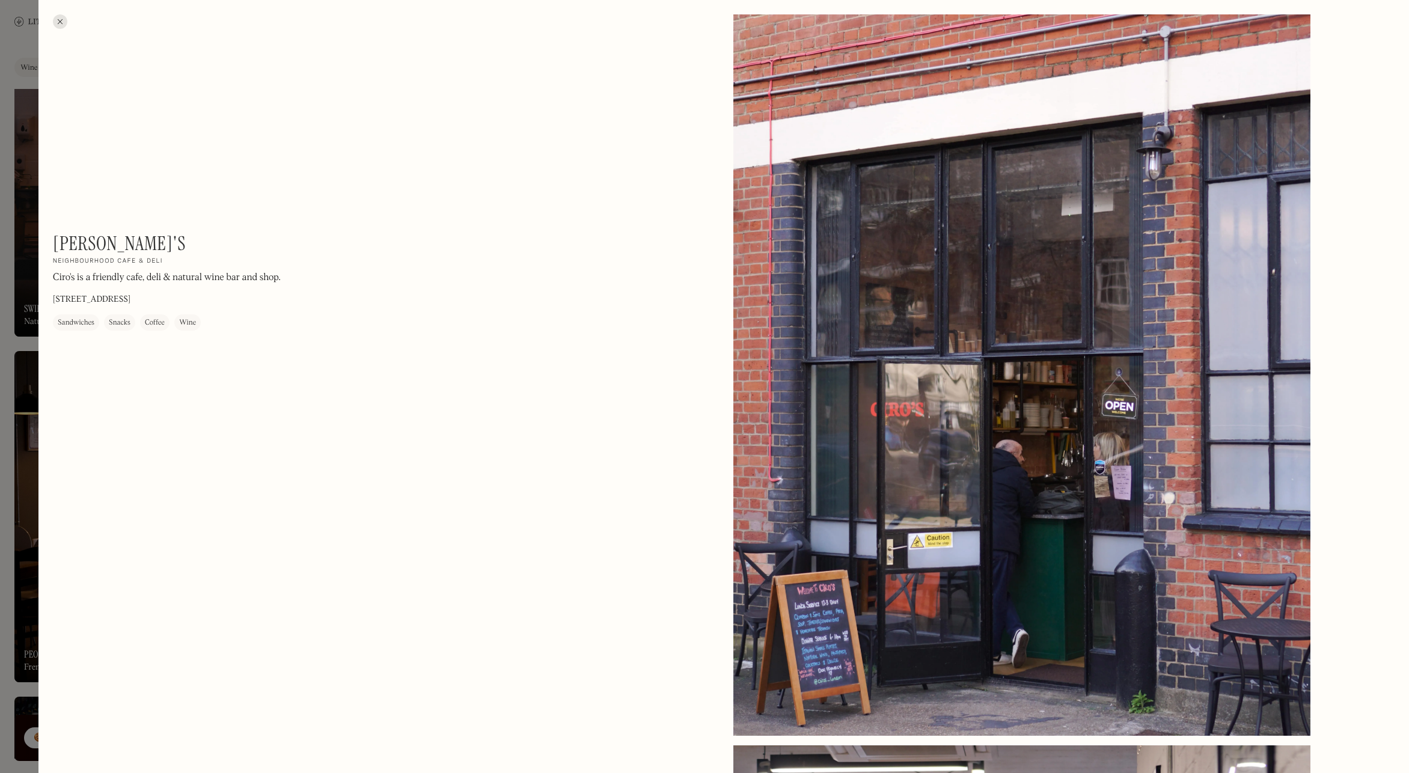
click at [58, 18] on div at bounding box center [60, 21] width 14 height 14
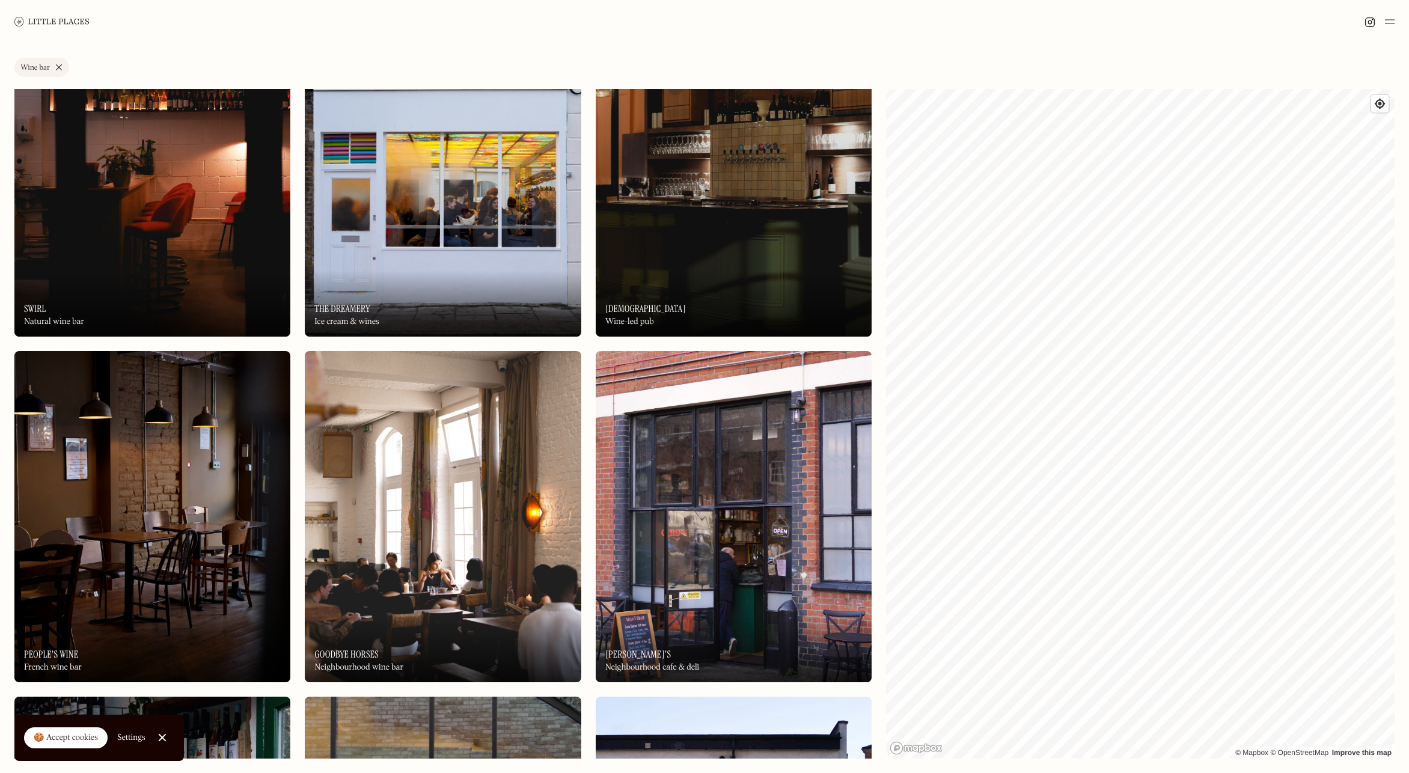
click at [117, 423] on img at bounding box center [152, 516] width 276 height 331
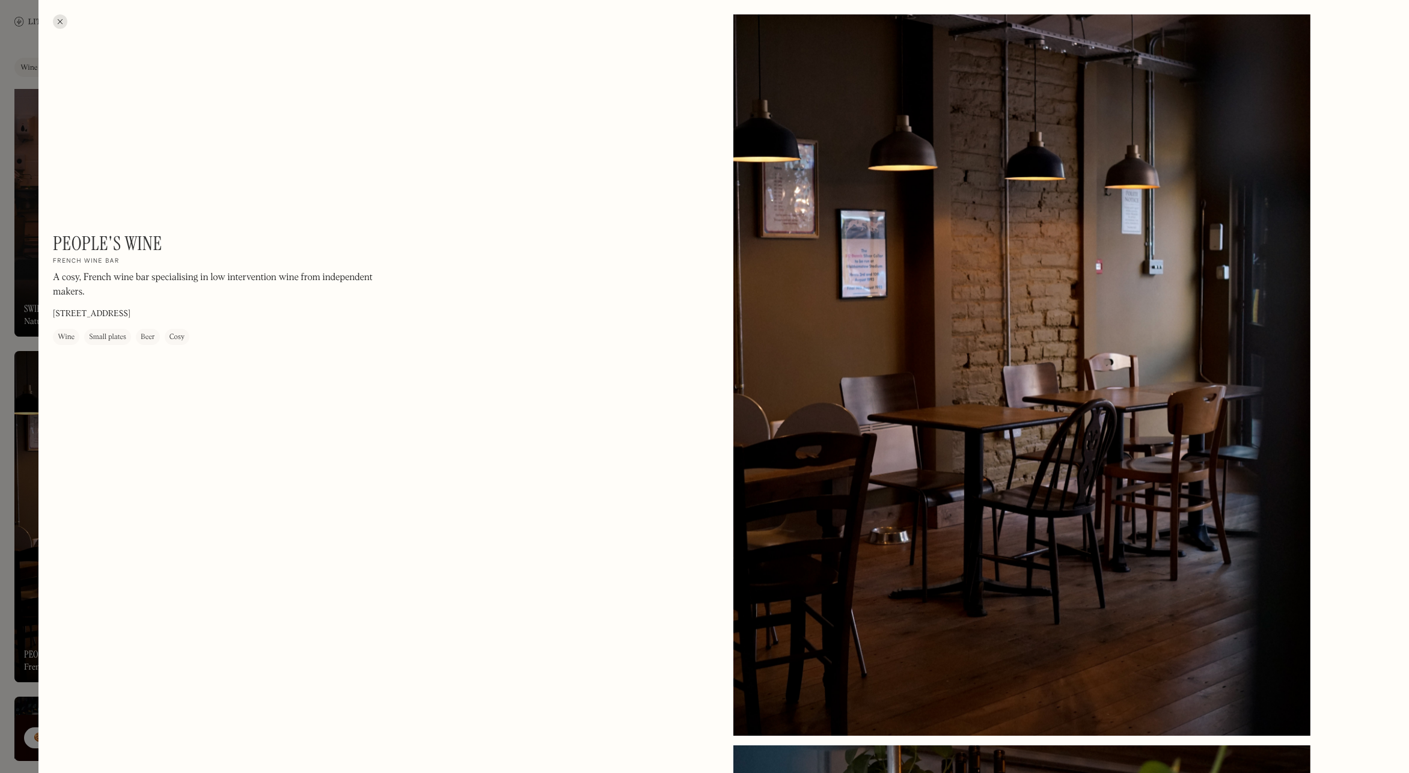
click at [62, 23] on div at bounding box center [60, 21] width 14 height 14
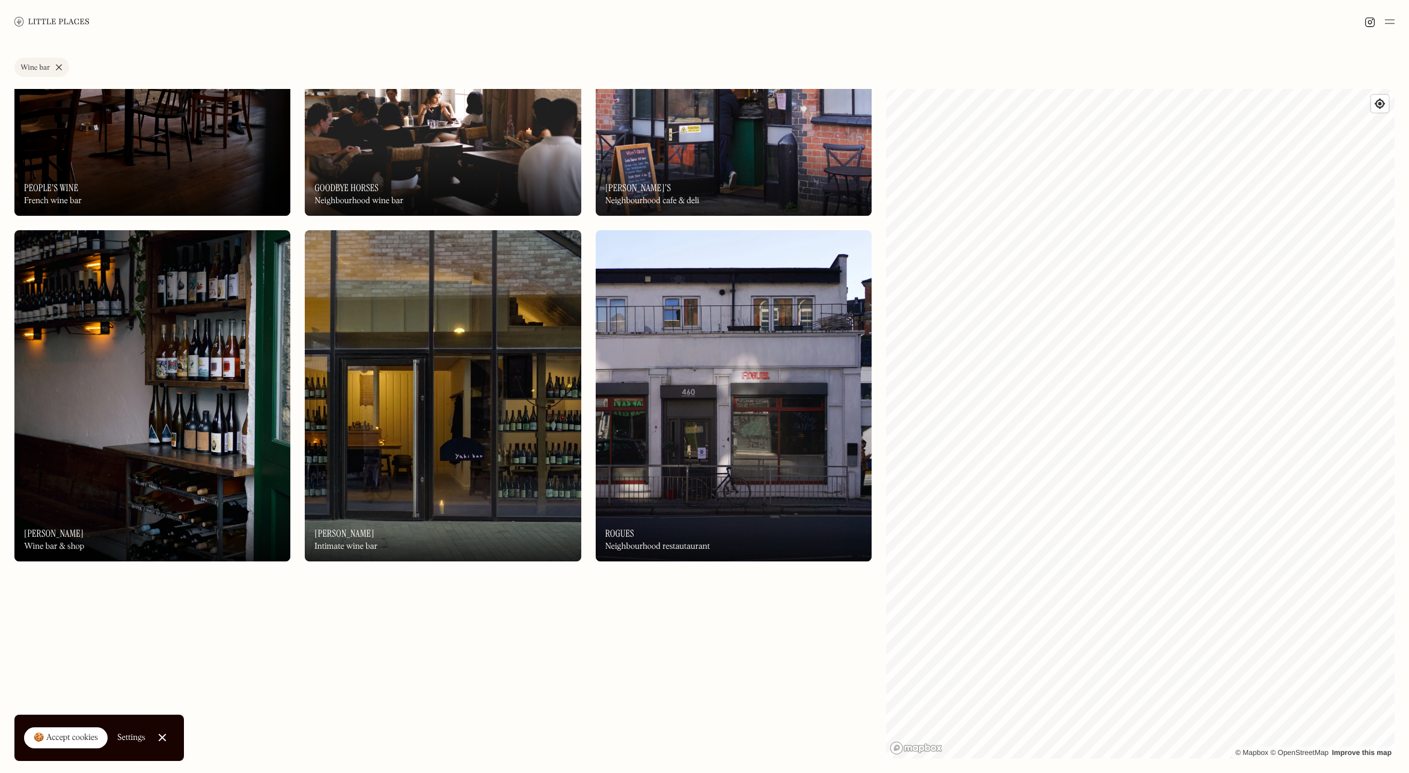
scroll to position [1256, 0]
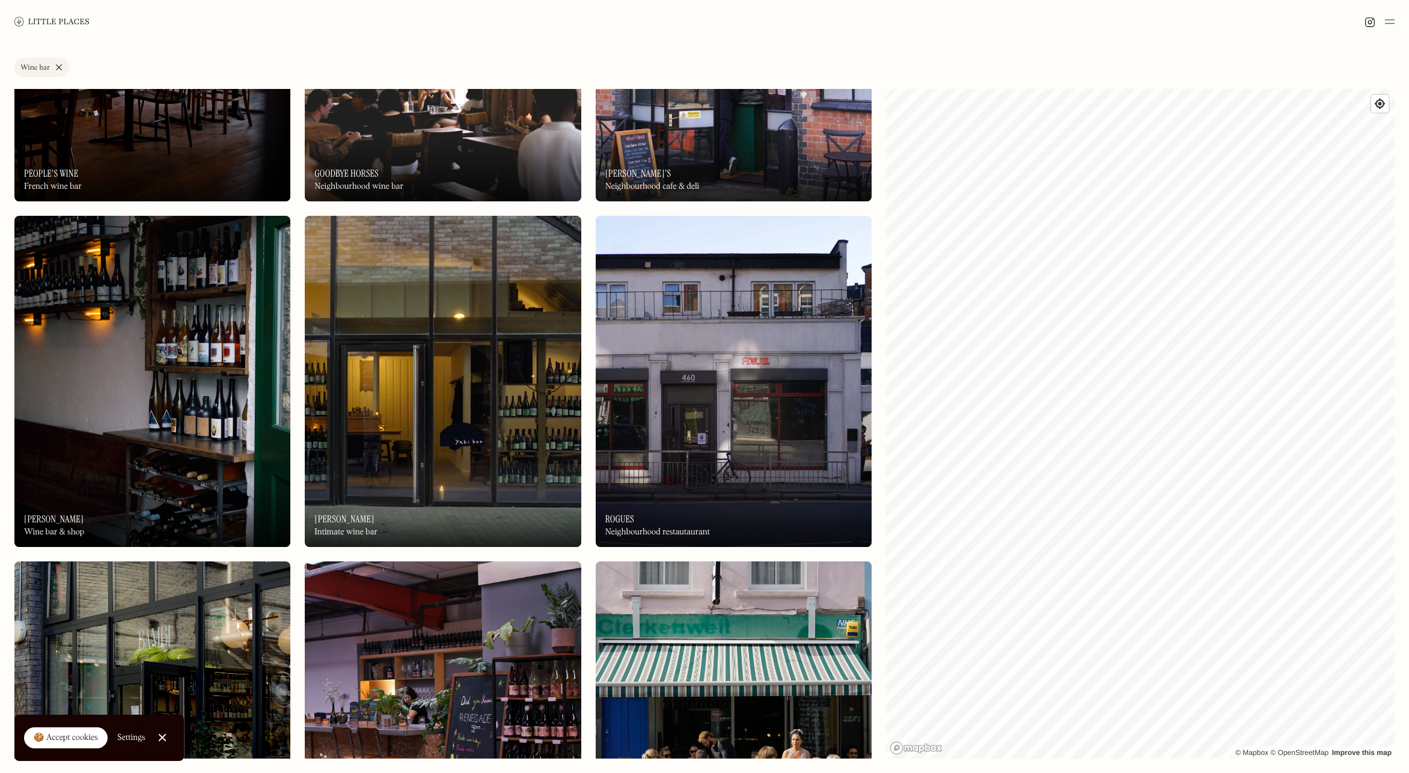
click at [392, 447] on img at bounding box center [443, 381] width 276 height 331
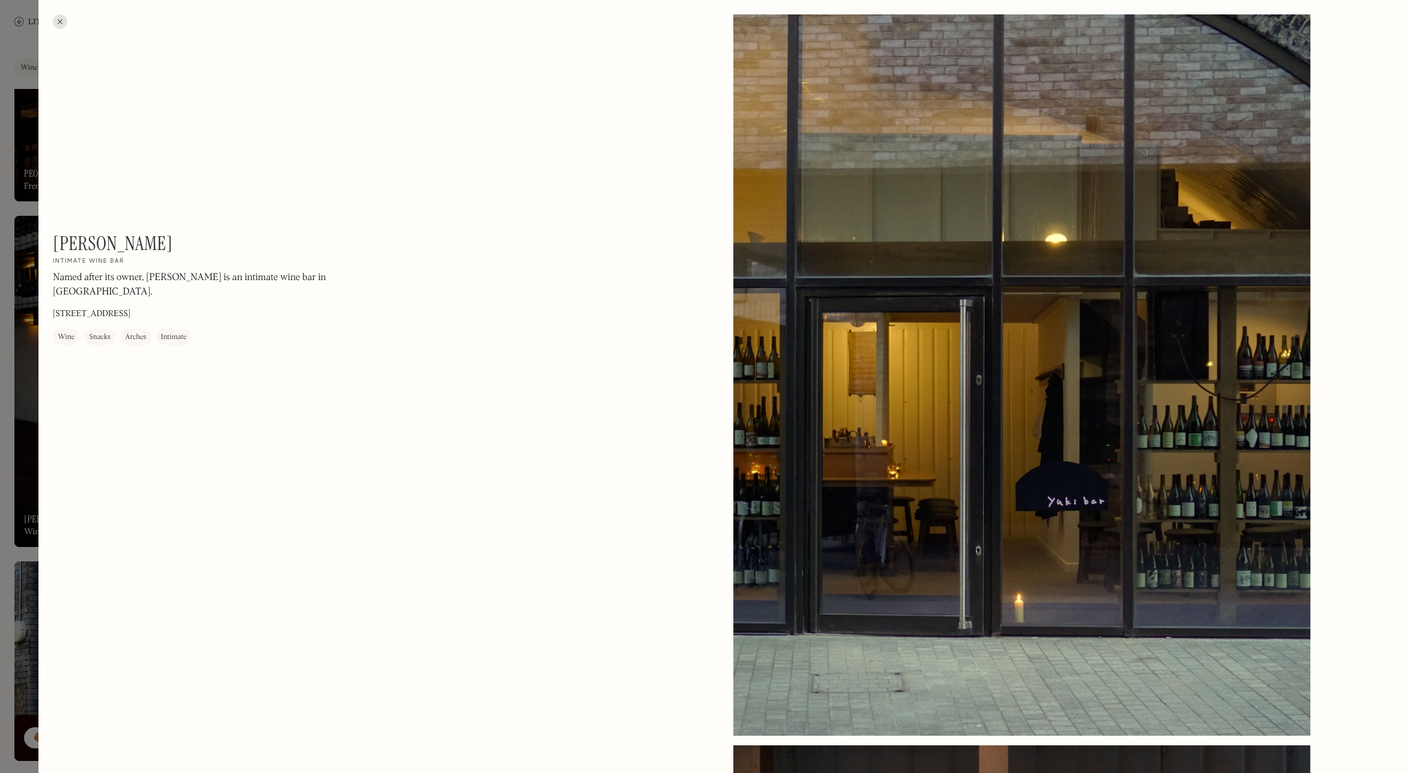
click at [59, 17] on div at bounding box center [60, 21] width 14 height 14
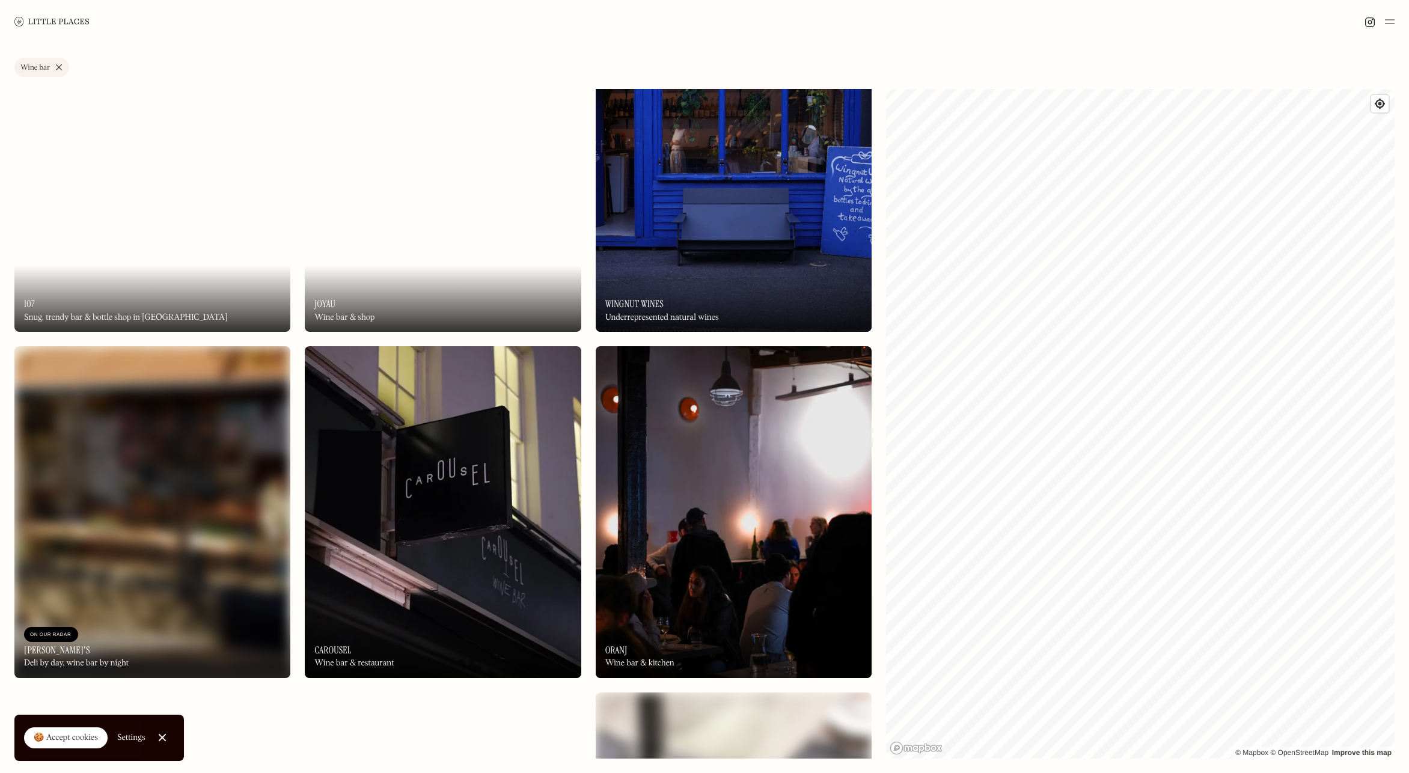
scroll to position [2182, 0]
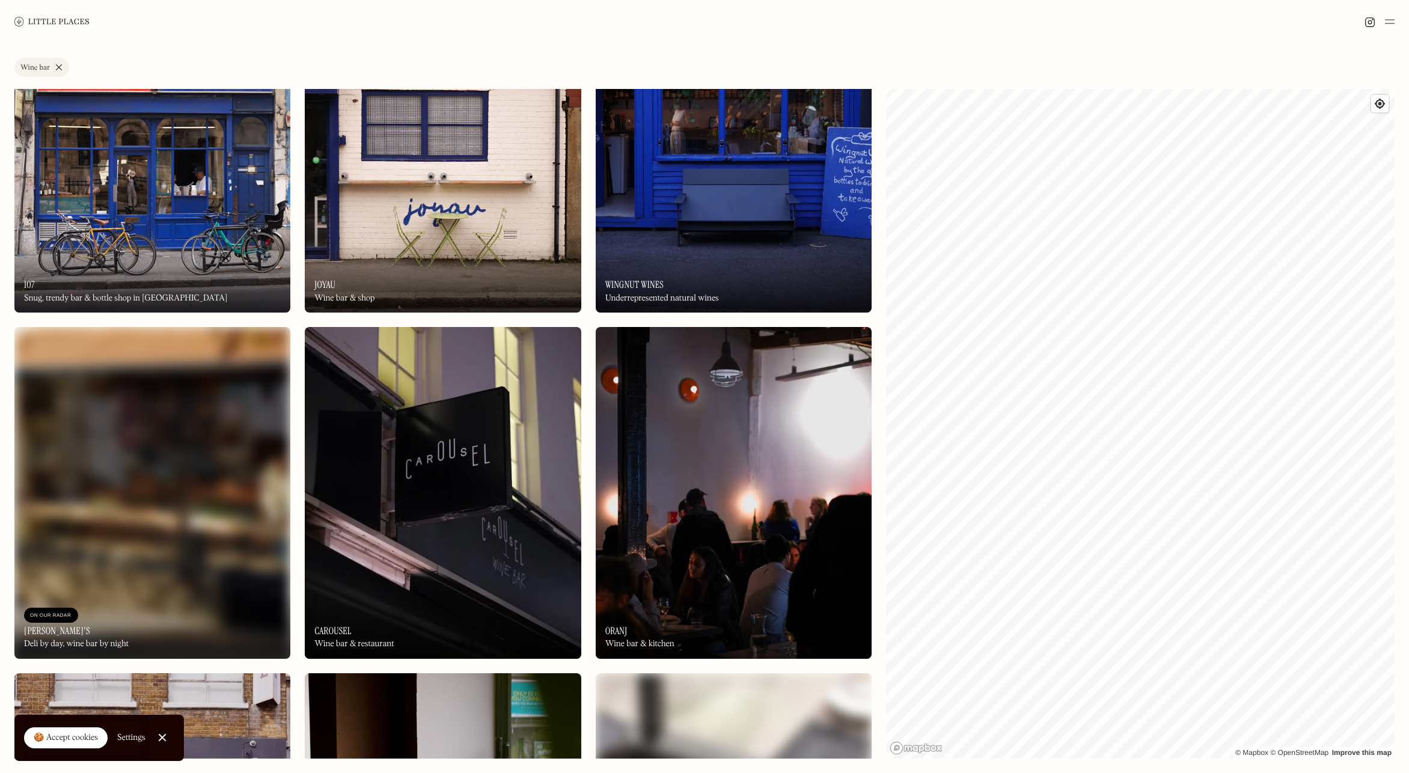
click at [201, 531] on img at bounding box center [152, 492] width 276 height 331
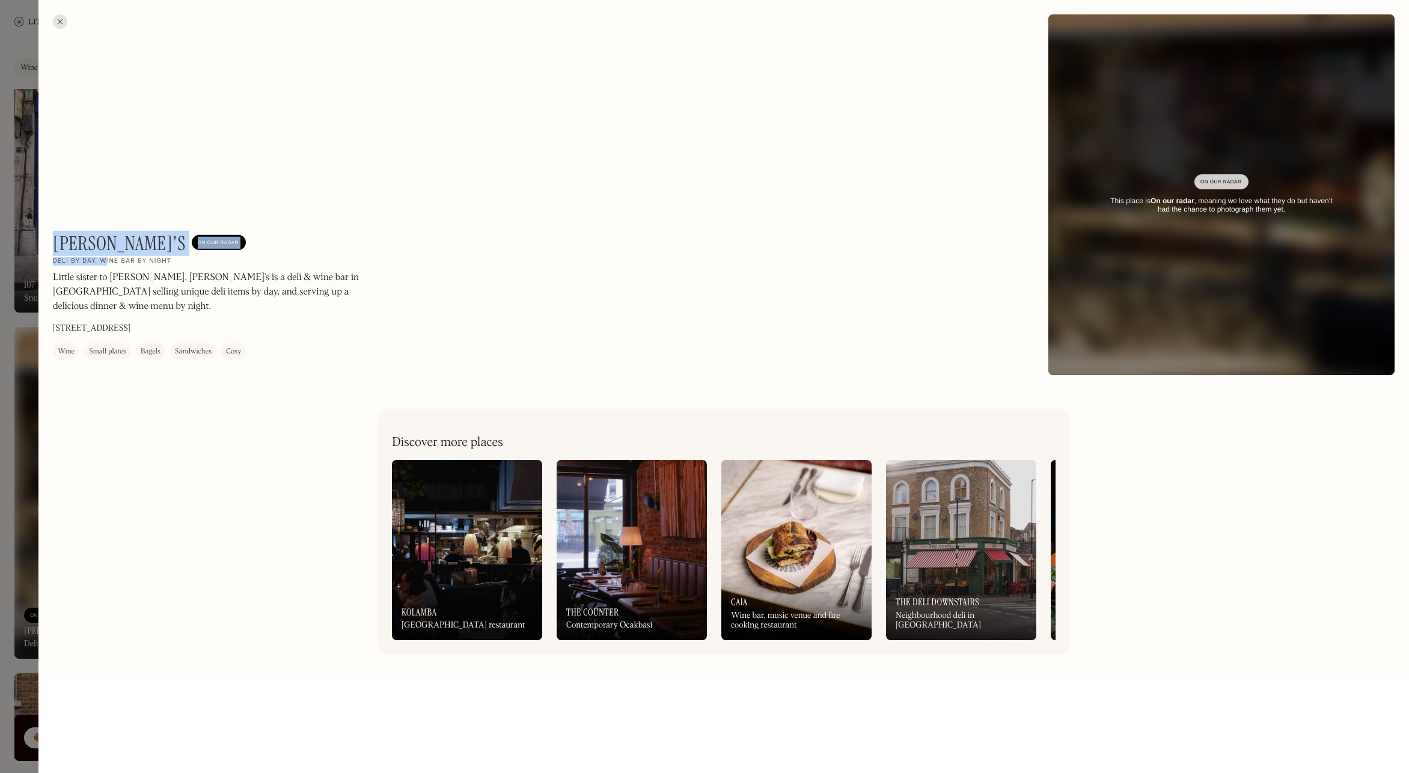
drag, startPoint x: 60, startPoint y: 21, endPoint x: 108, endPoint y: 266, distance: 249.3
click at [108, 266] on div "[PERSON_NAME]'s On Our Radar Deli by day, wine bar by night Little sister to [P…" at bounding box center [723, 386] width 1370 height 773
click at [63, 21] on div at bounding box center [60, 21] width 14 height 14
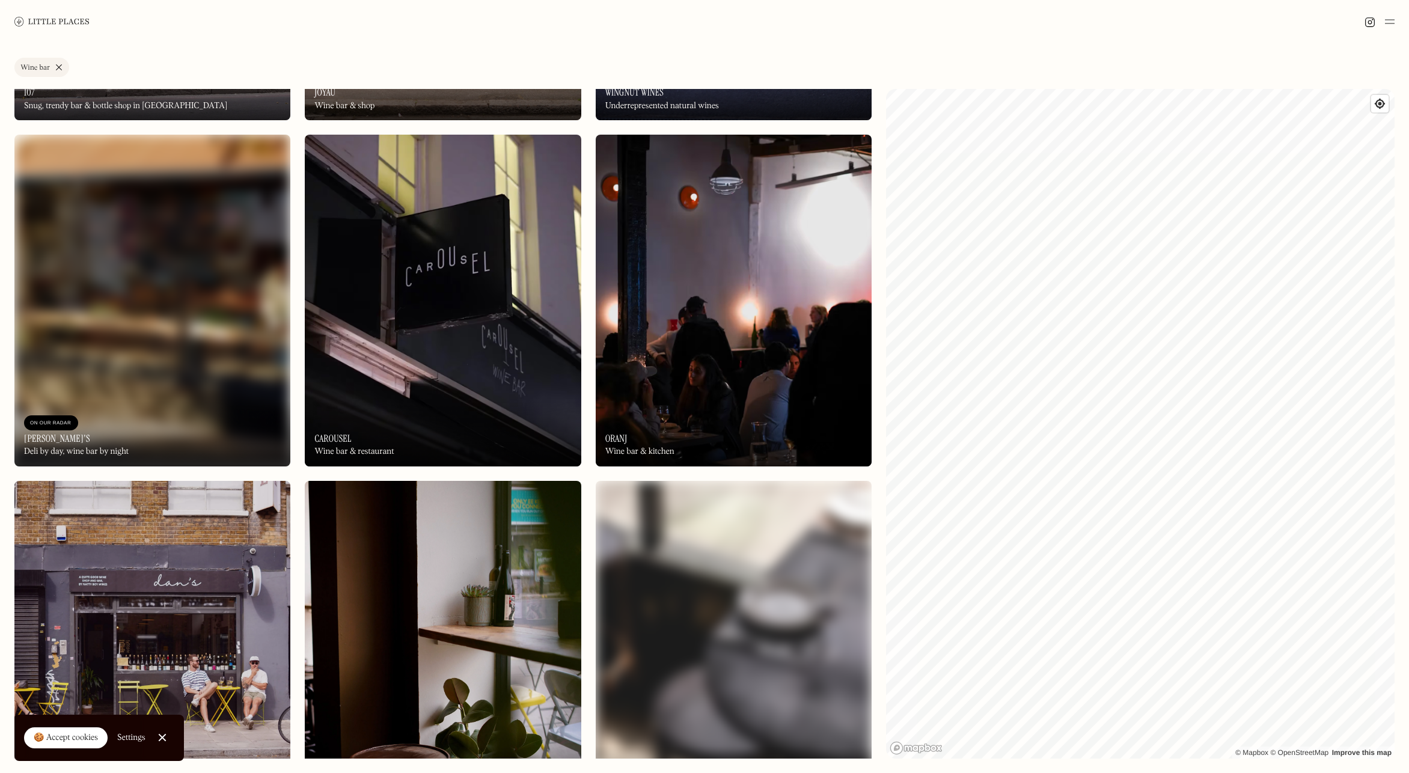
scroll to position [2601, 0]
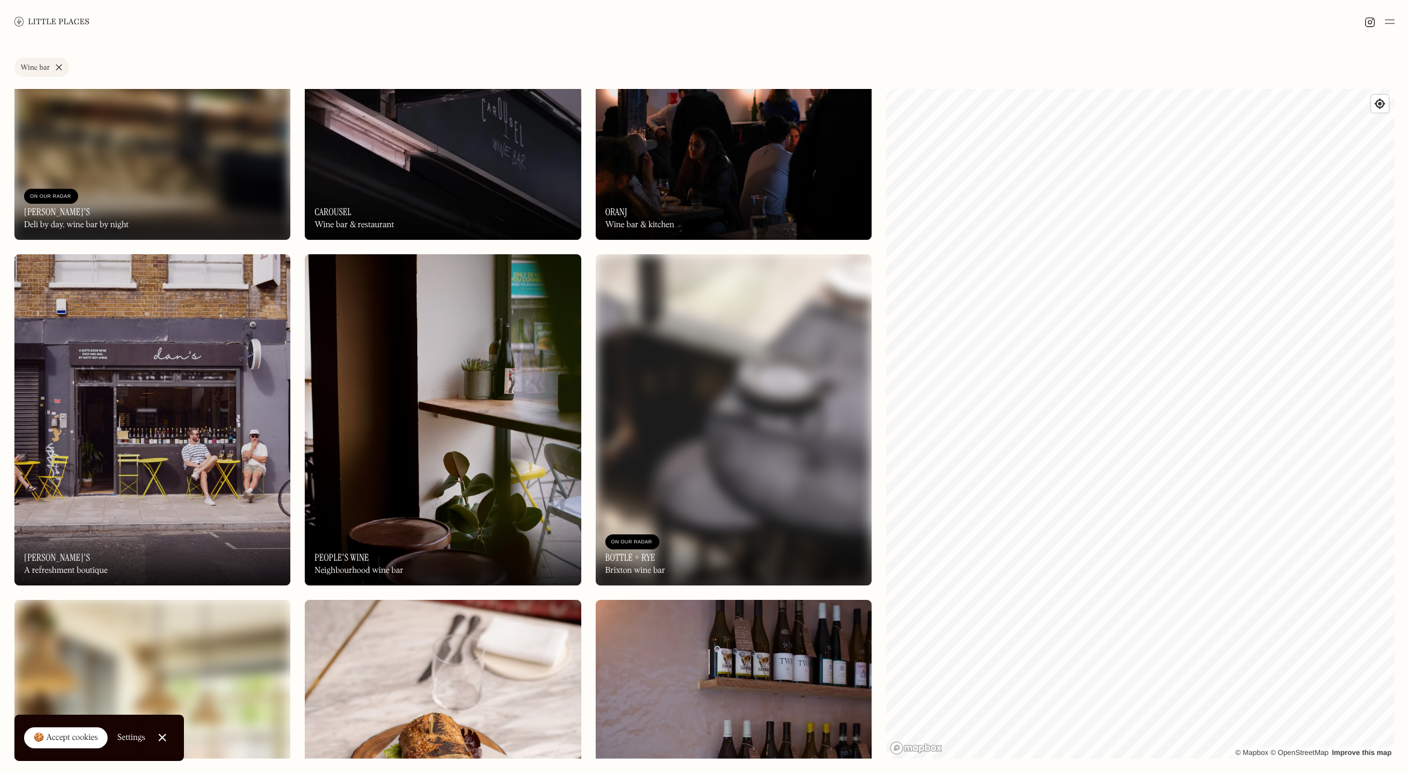
click at [502, 434] on img at bounding box center [443, 419] width 276 height 331
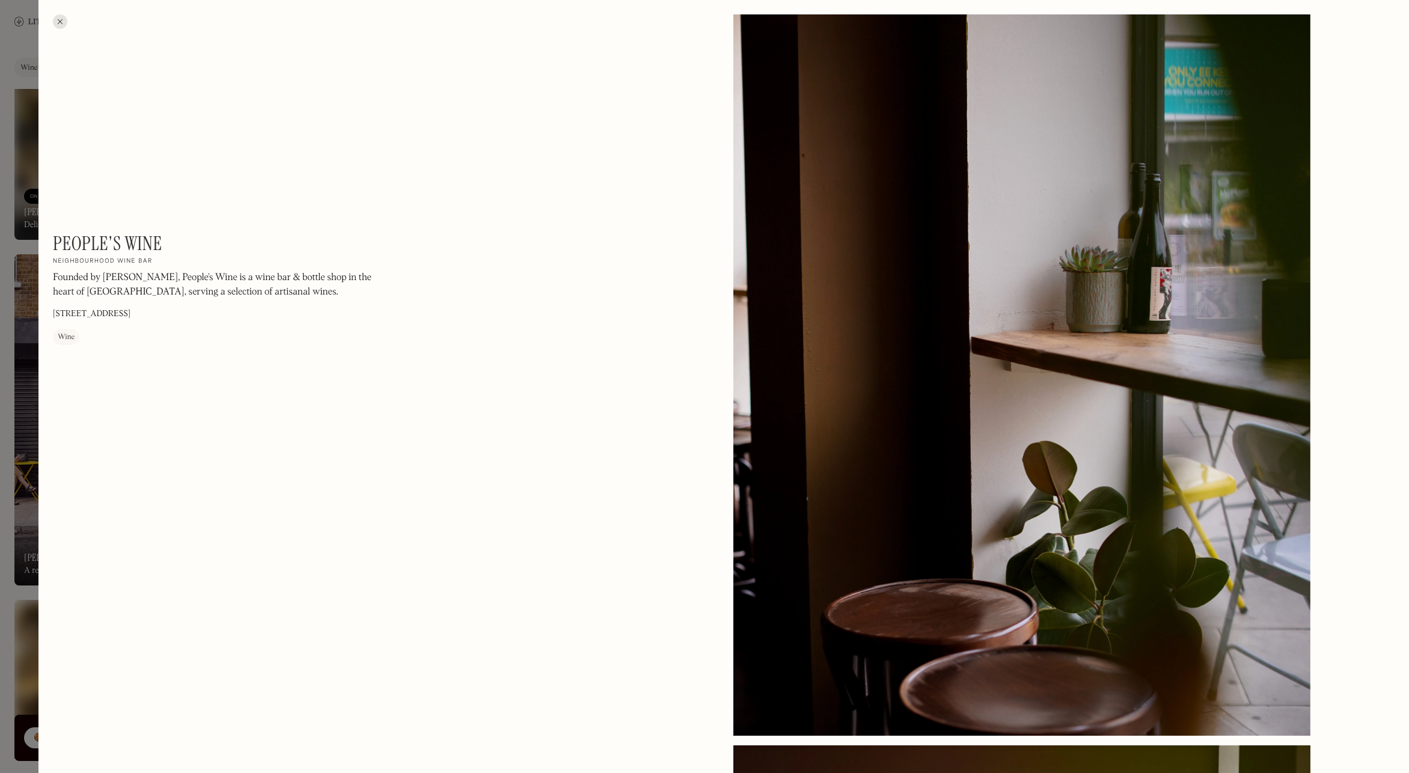
click at [59, 17] on div at bounding box center [60, 21] width 14 height 14
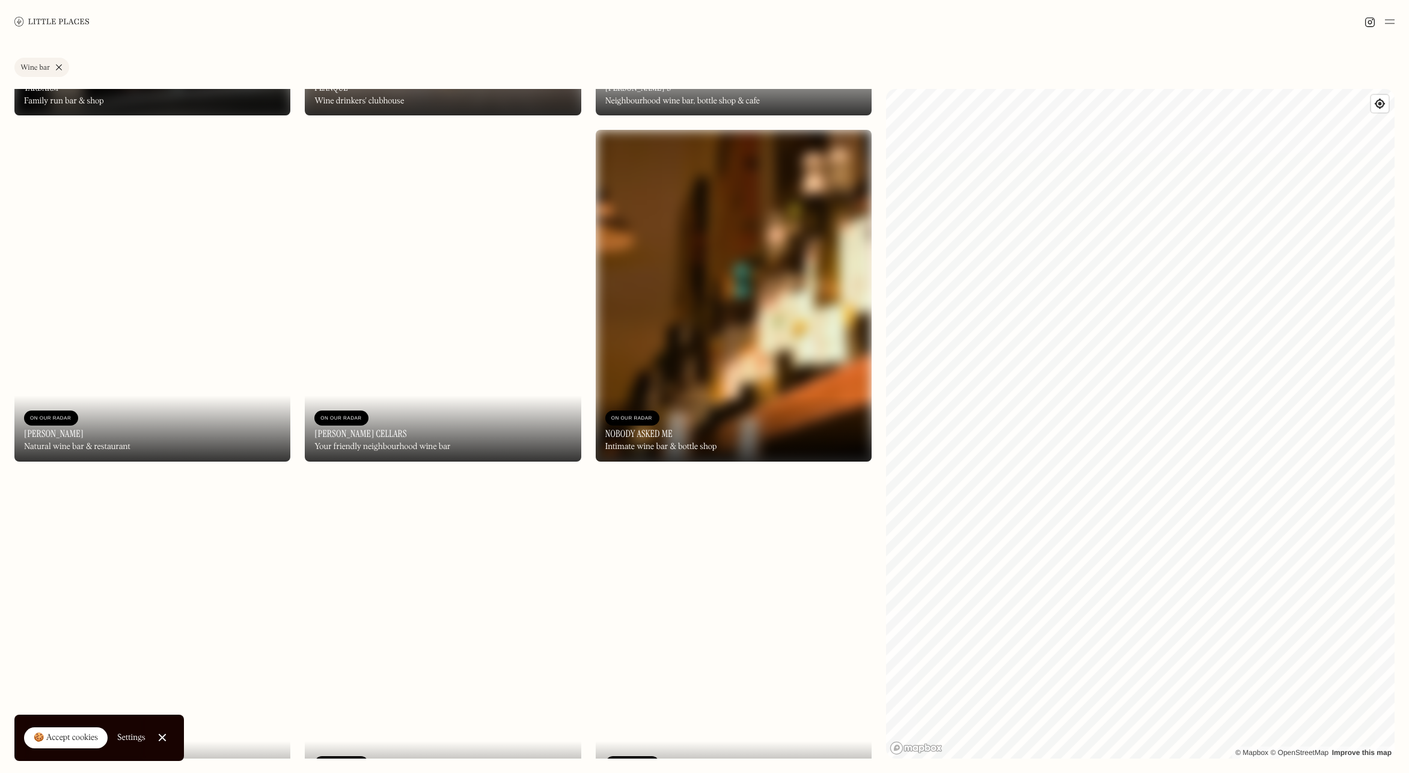
scroll to position [4110, 0]
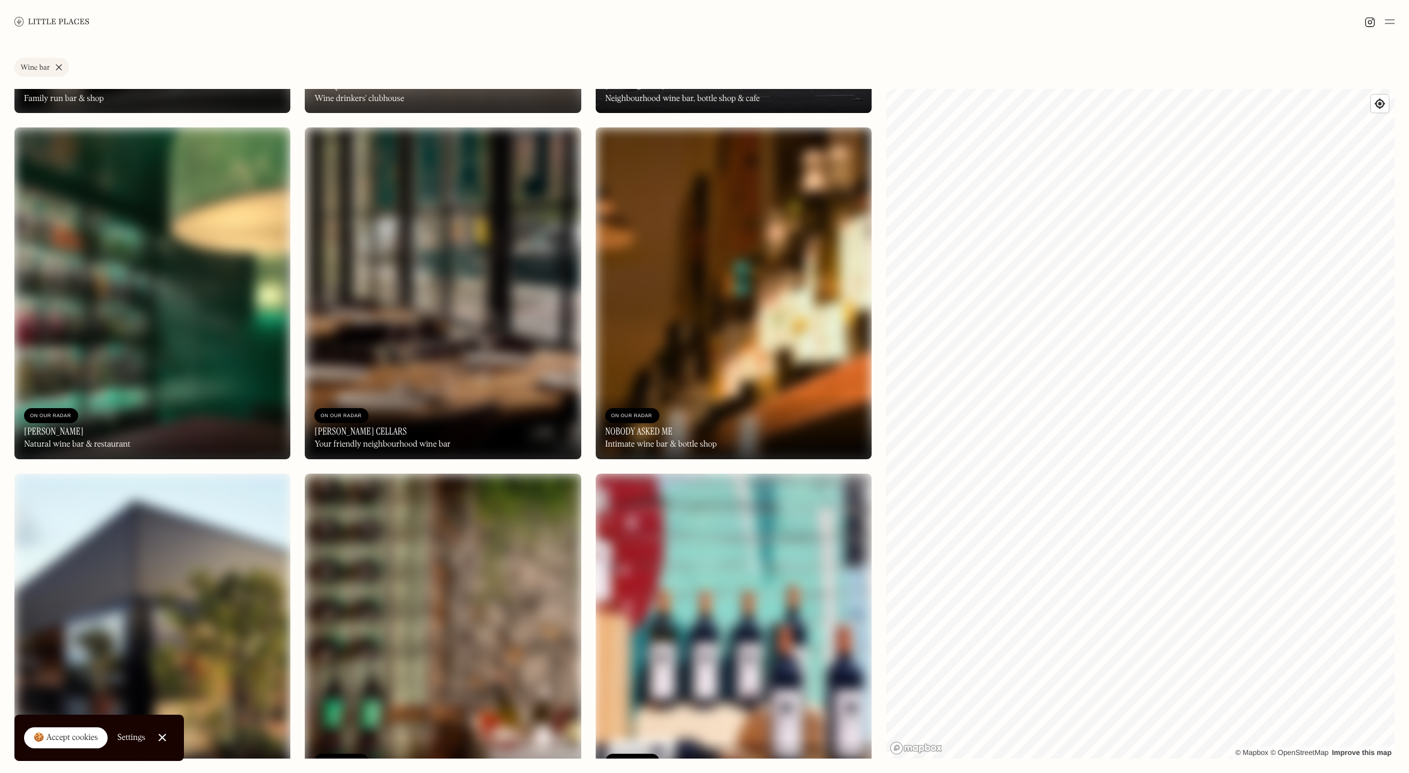
click at [747, 279] on img at bounding box center [734, 292] width 276 height 331
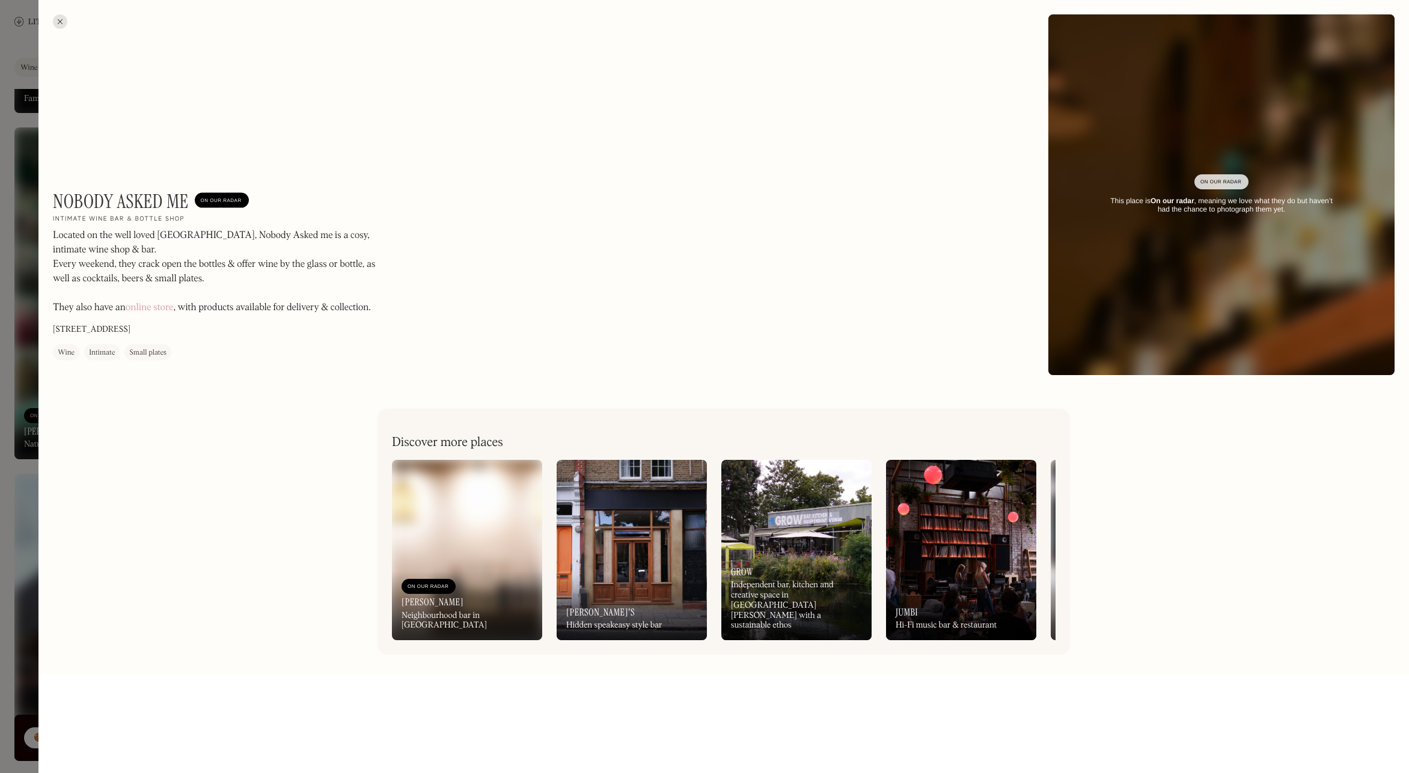
click at [56, 21] on div at bounding box center [60, 21] width 14 height 14
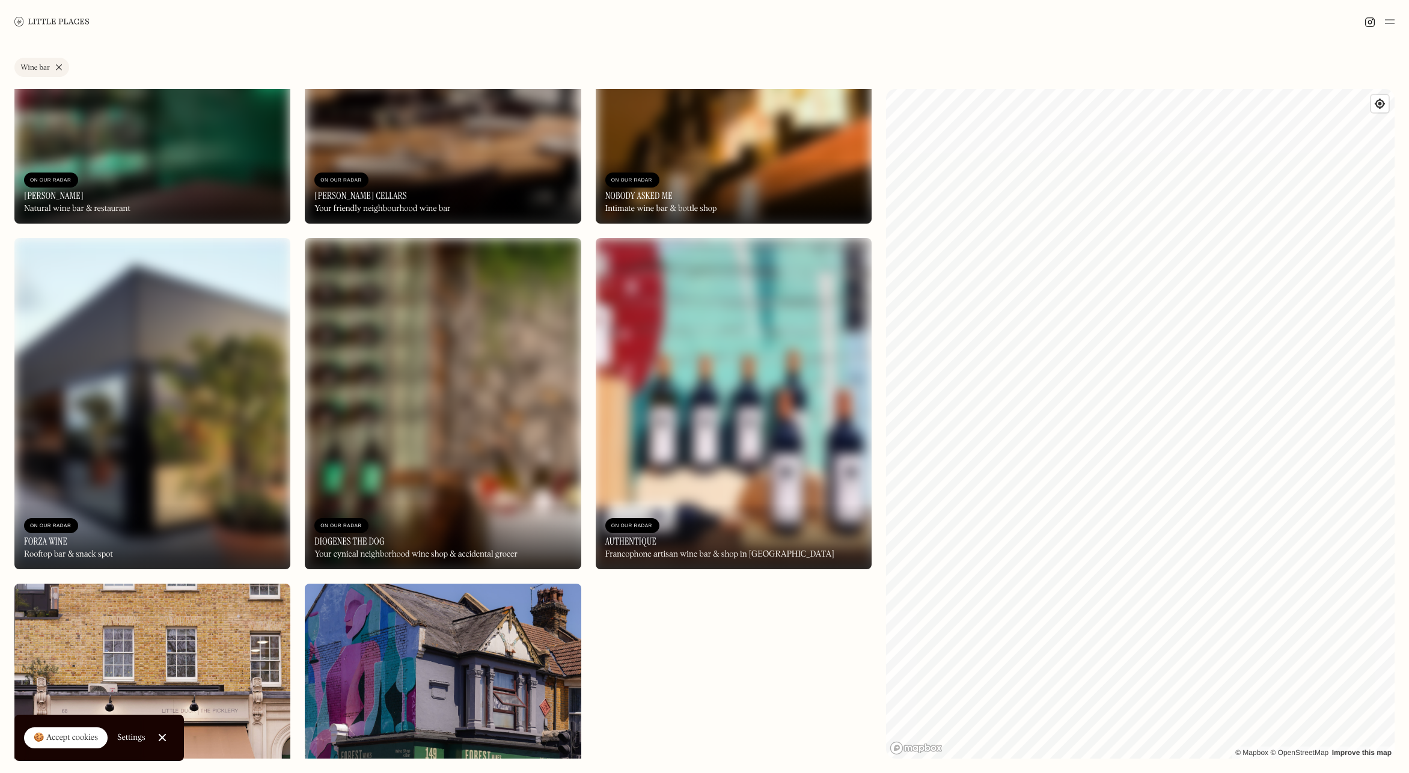
scroll to position [4360, 0]
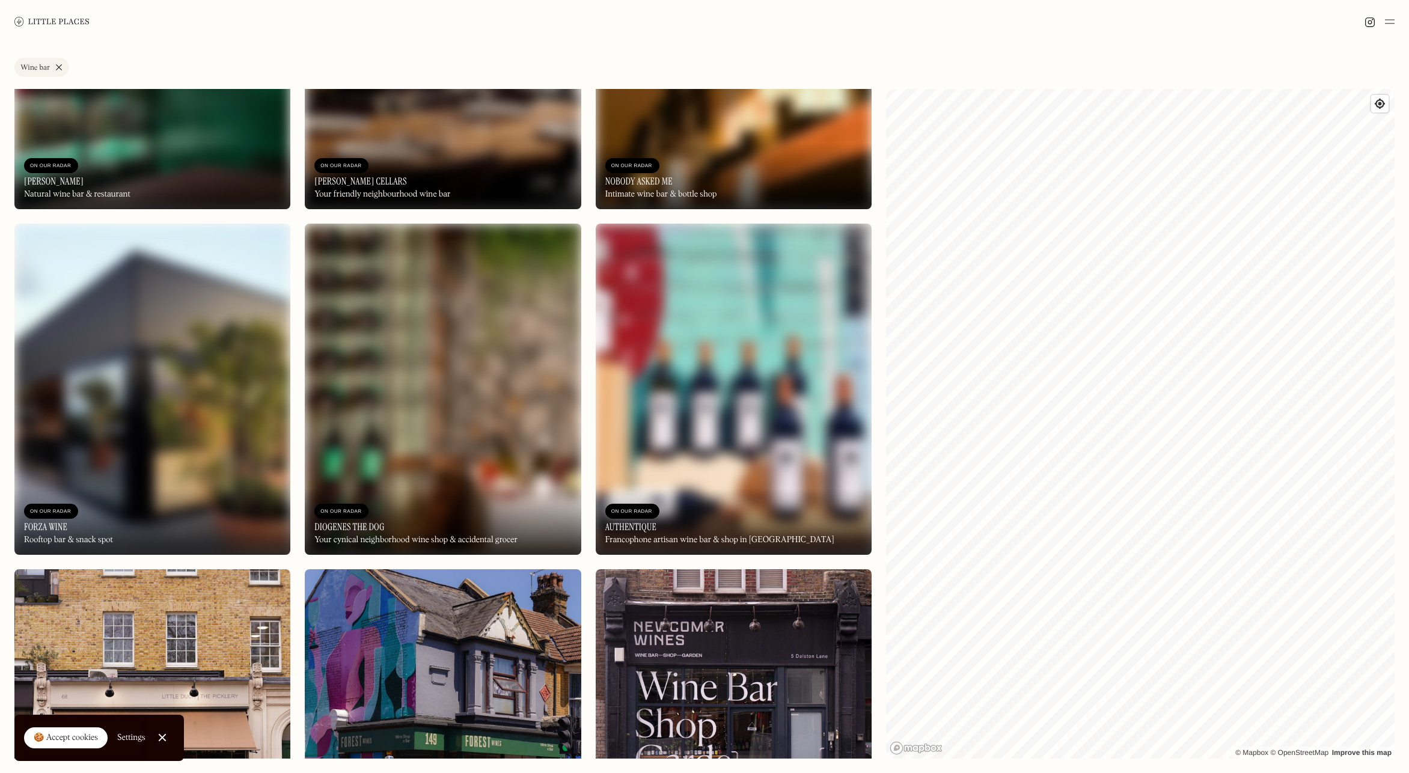
click at [160, 133] on img at bounding box center [152, 42] width 276 height 331
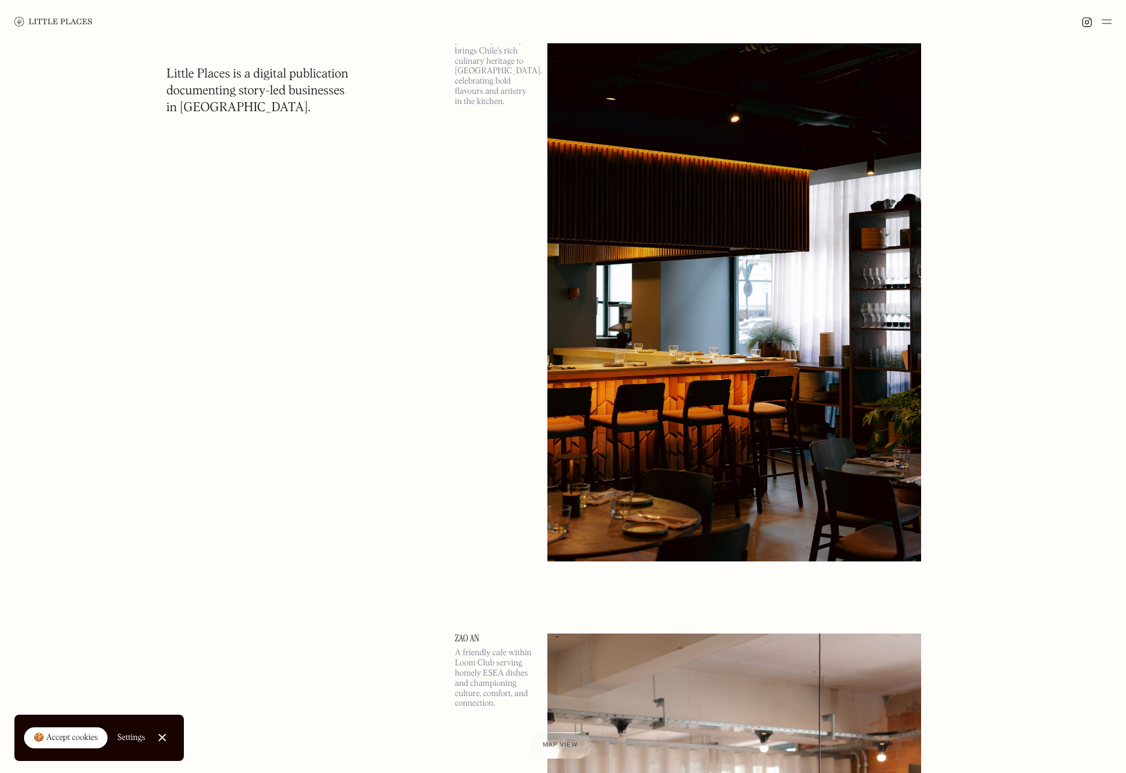
scroll to position [94, 0]
